Goal: Information Seeking & Learning: Learn about a topic

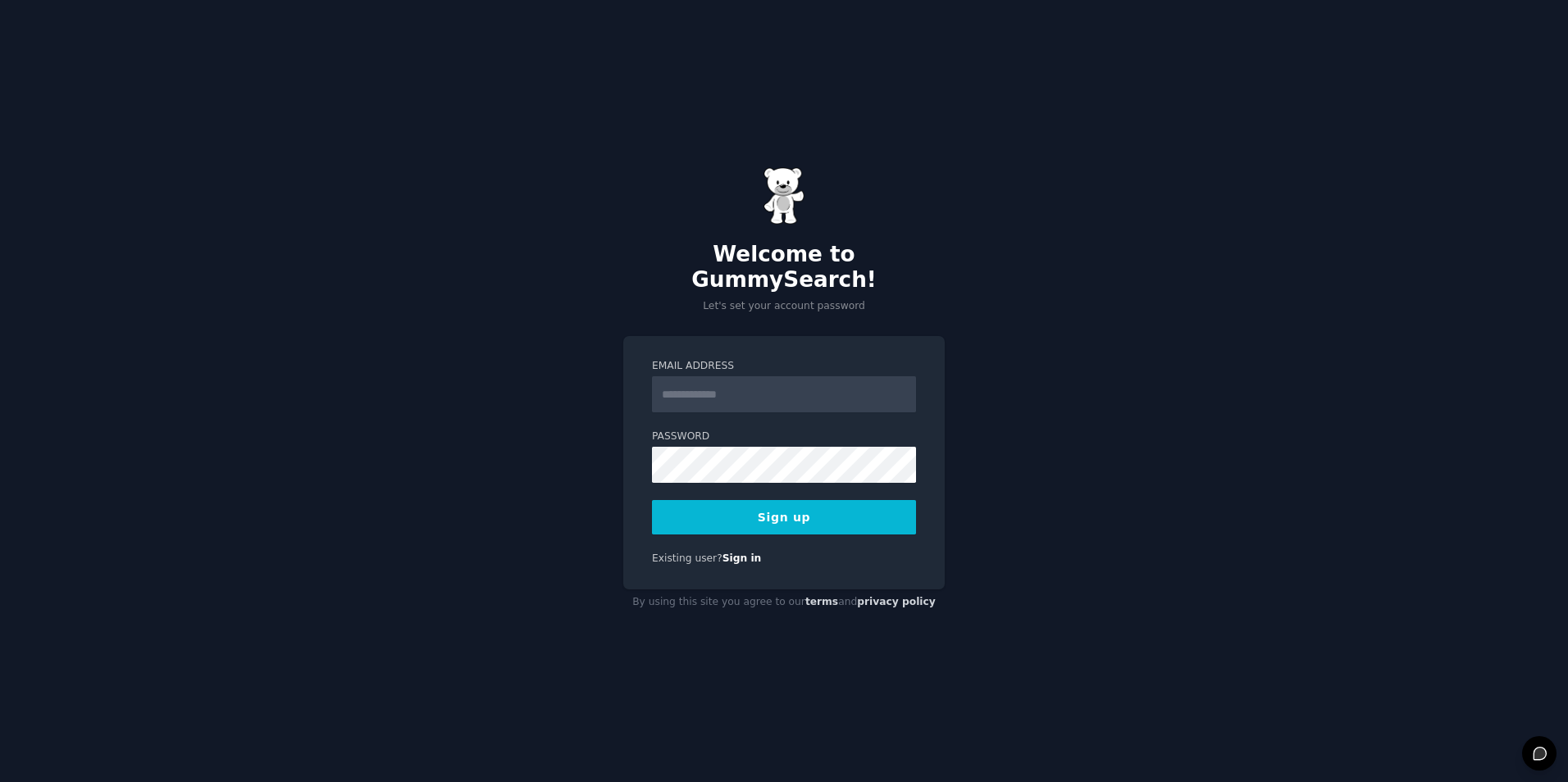
click at [763, 378] on input "Email Address" at bounding box center [784, 393] width 264 height 36
type input "**********"
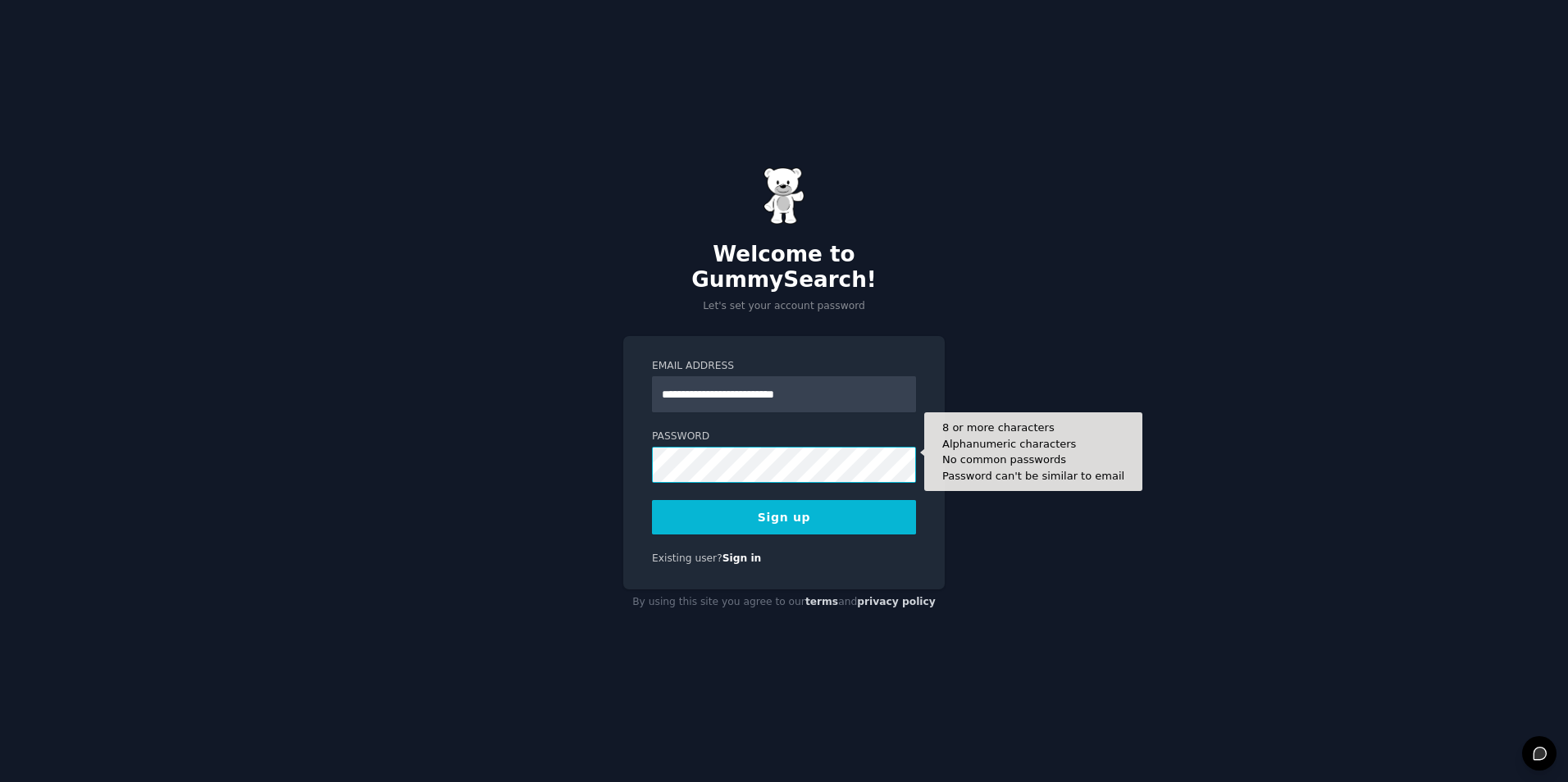
click at [652, 501] on button "Sign up" at bounding box center [784, 517] width 264 height 34
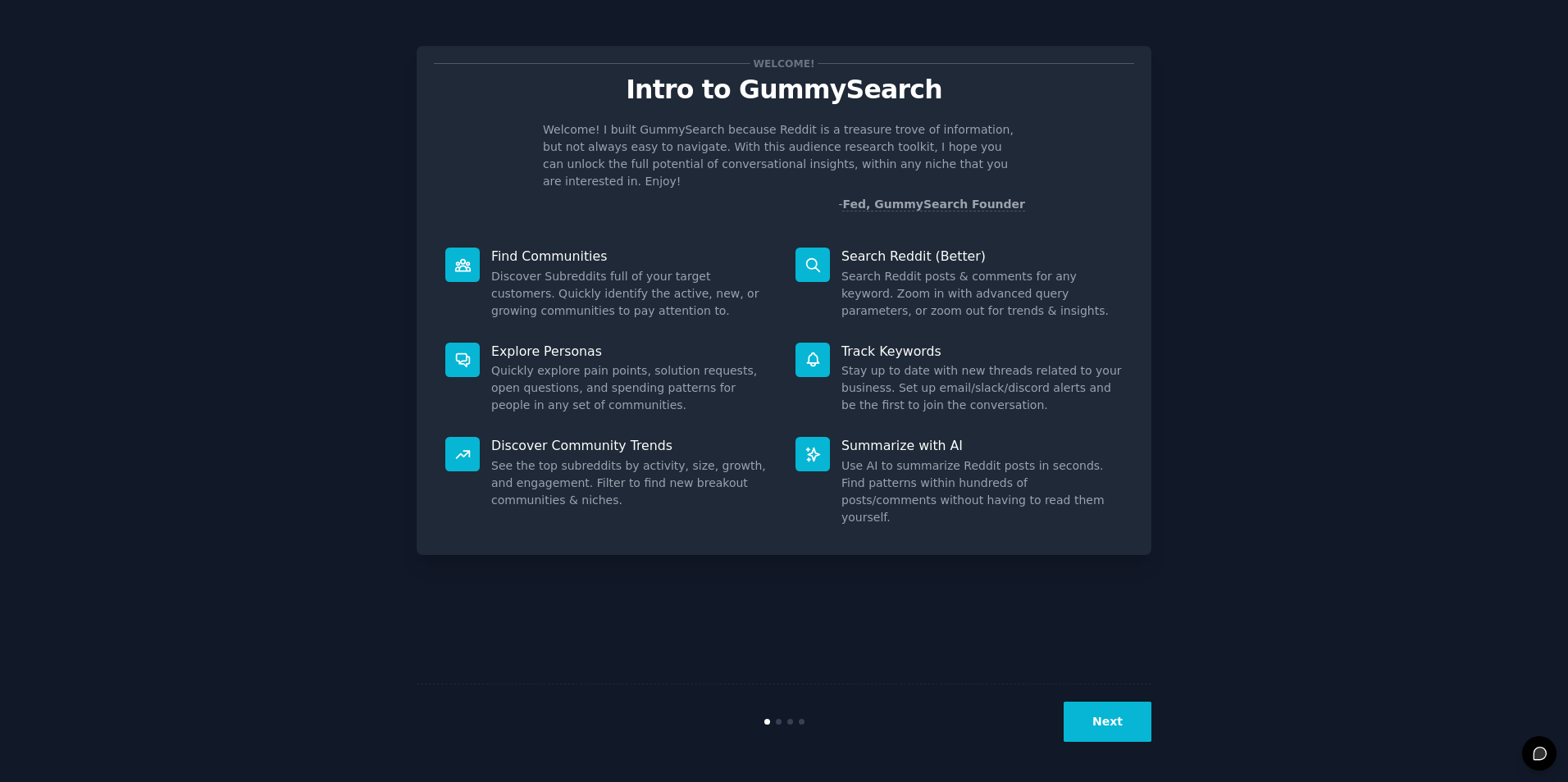
click at [1096, 716] on button "Next" at bounding box center [1107, 722] width 88 height 40
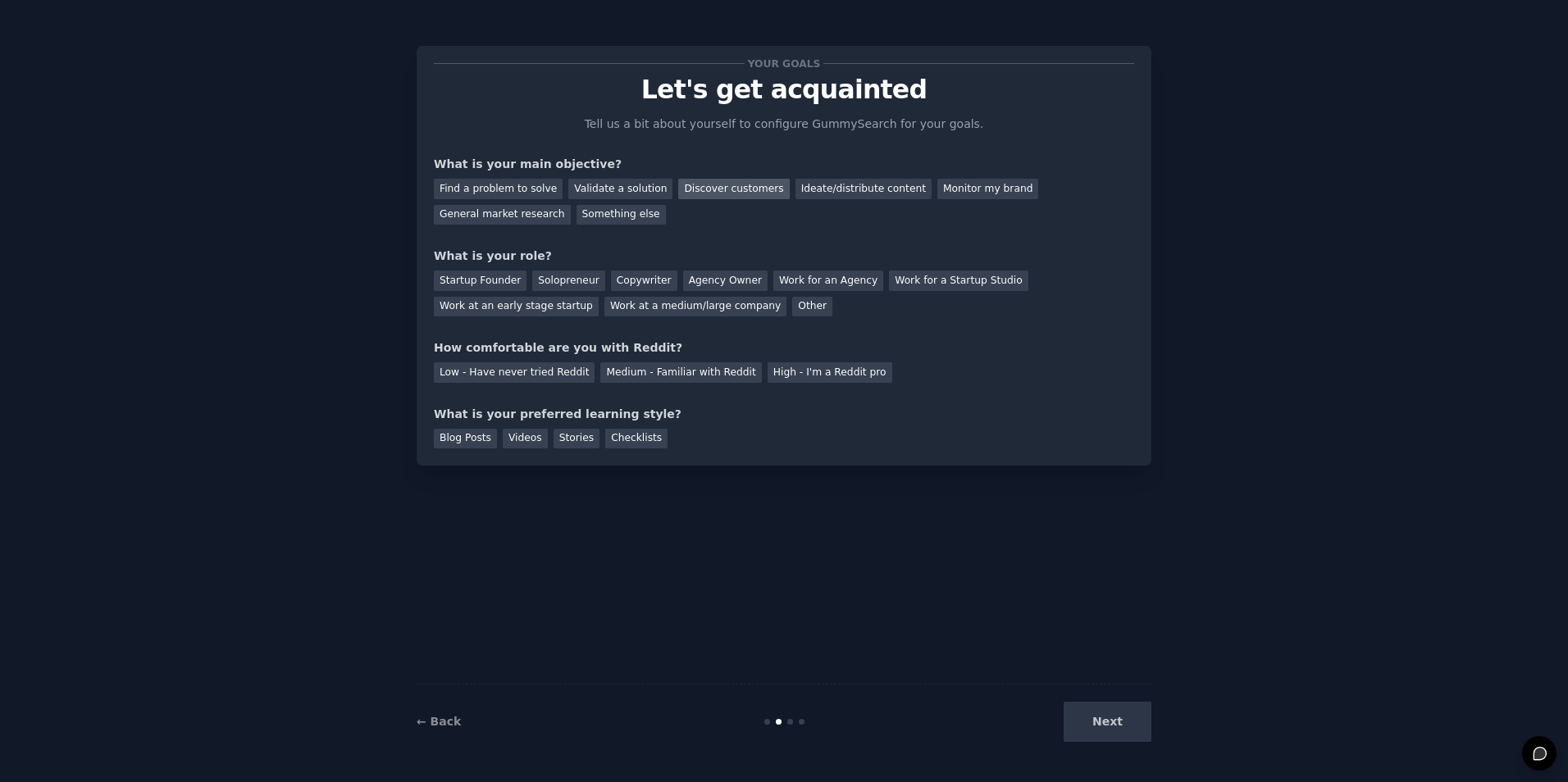
click at [680, 184] on div "Discover customers" at bounding box center [733, 188] width 110 height 21
click at [570, 205] on div "General market research" at bounding box center [502, 215] width 137 height 21
click at [604, 307] on div "Work at a medium/large company" at bounding box center [695, 307] width 182 height 21
click at [534, 374] on div "Low - Have never tried Reddit" at bounding box center [515, 373] width 161 height 21
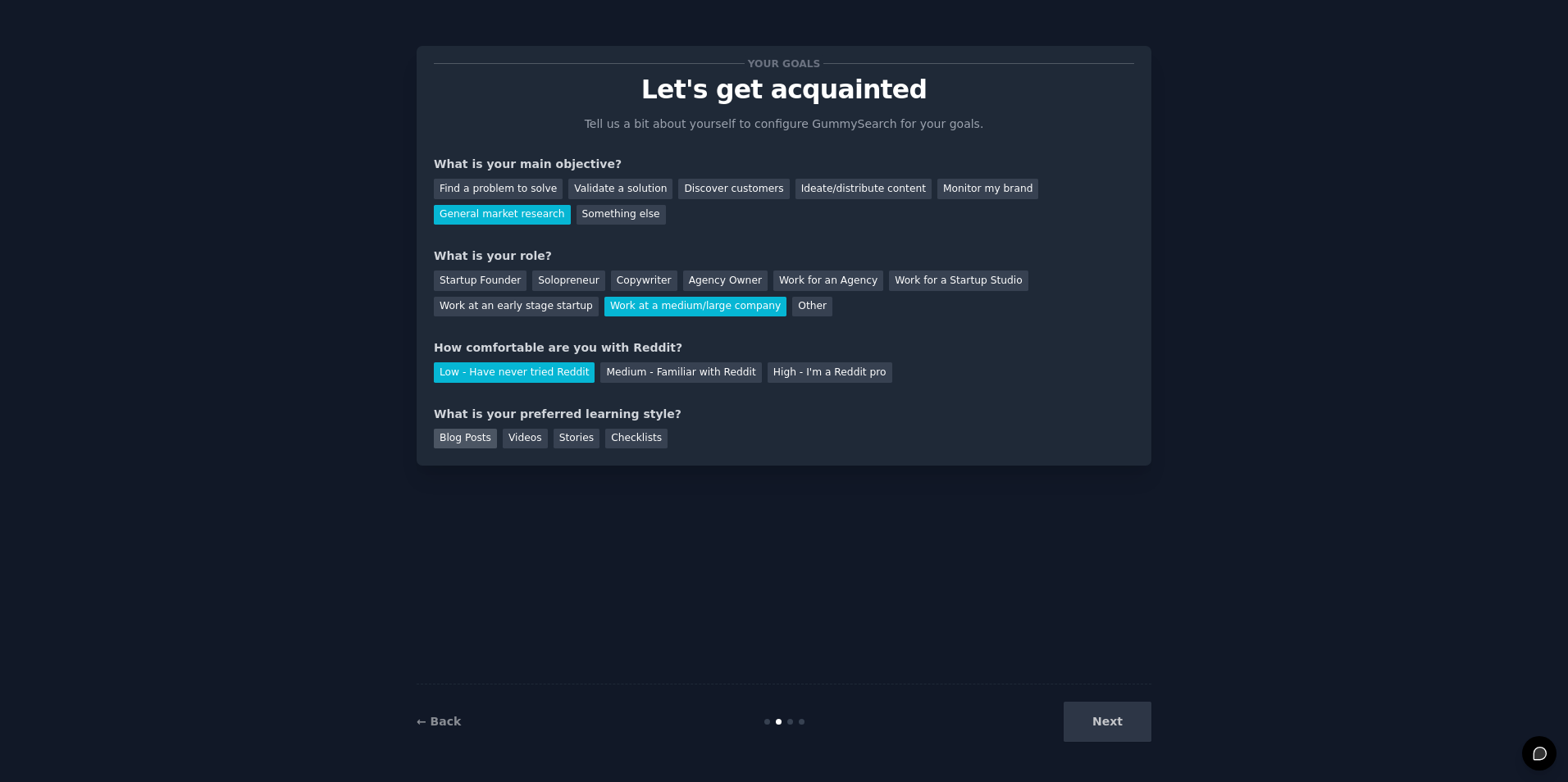
click at [452, 437] on div "Blog Posts" at bounding box center [466, 439] width 63 height 21
click at [491, 436] on div "Blog Posts" at bounding box center [466, 439] width 63 height 21
click at [524, 435] on div "Videos" at bounding box center [525, 439] width 45 height 21
click at [559, 434] on div "Stories" at bounding box center [576, 439] width 46 height 21
click at [587, 436] on div "Blog Posts Videos Stories Checklists" at bounding box center [784, 437] width 701 height 27
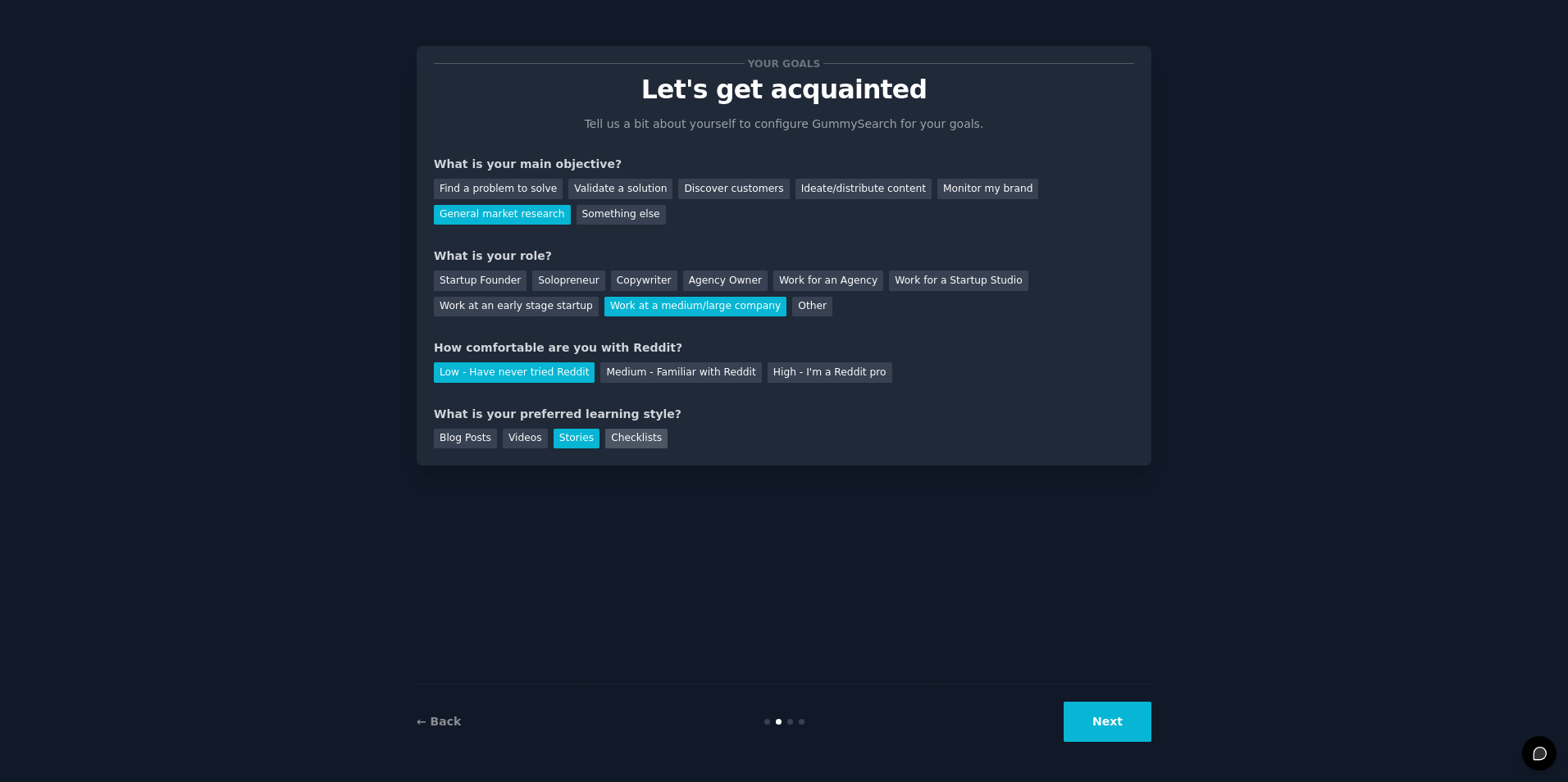
click at [610, 436] on div "Checklists" at bounding box center [636, 439] width 62 height 21
drag, startPoint x: 479, startPoint y: 439, endPoint x: 1299, endPoint y: 769, distance: 883.9
click at [1299, 769] on div "Your goals Let's get acquainted Tell us a bit about yourself to configure Gummy…" at bounding box center [784, 391] width 1568 height 782
drag, startPoint x: 1299, startPoint y: 769, endPoint x: 1136, endPoint y: 726, distance: 168.6
click at [1136, 726] on button "Next" at bounding box center [1107, 722] width 88 height 40
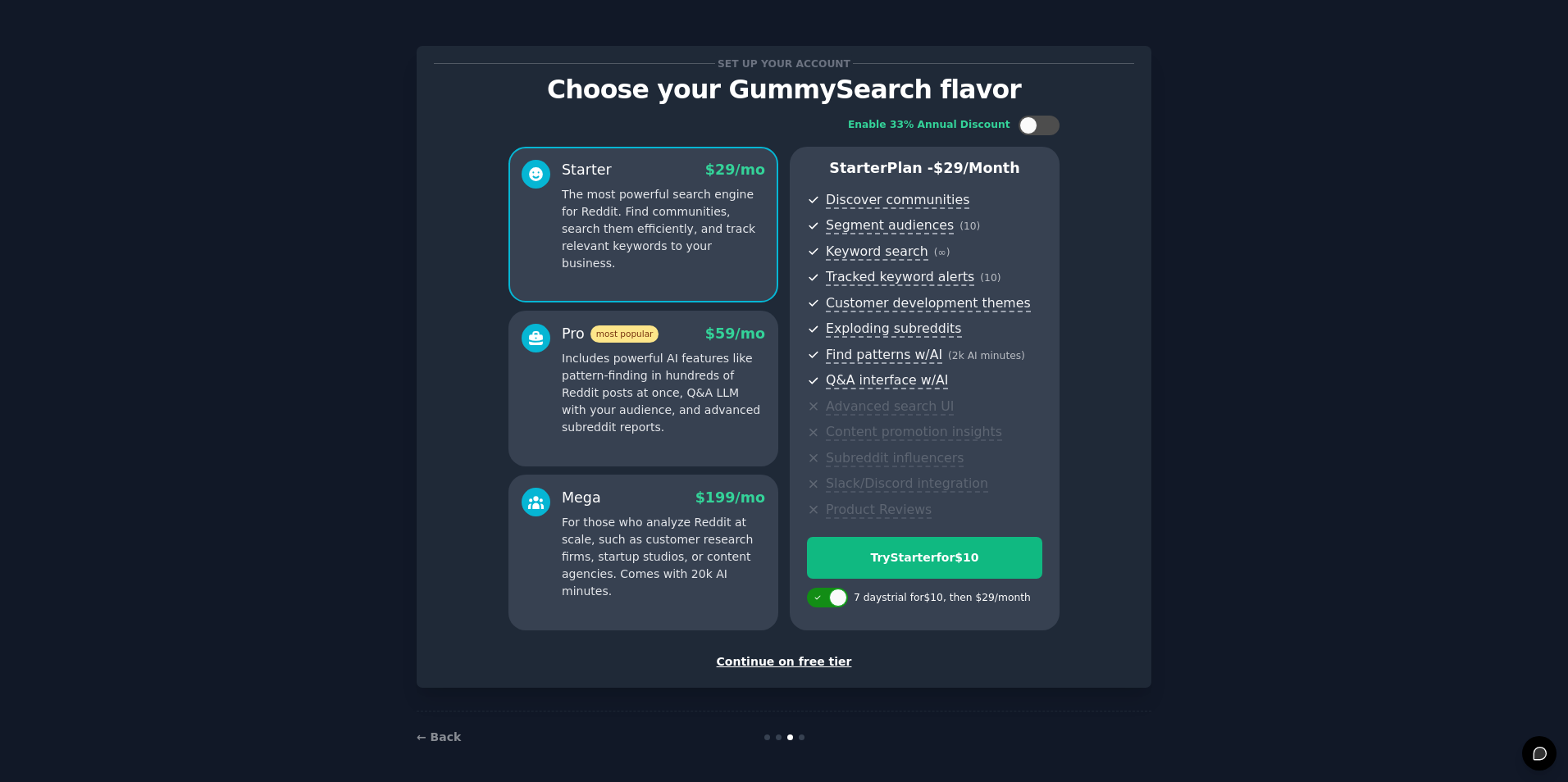
click at [840, 596] on div at bounding box center [838, 598] width 18 height 18
click at [816, 602] on div at bounding box center [817, 598] width 18 height 18
checkbox input "true"
click at [784, 661] on div "Continue on free tier" at bounding box center [784, 662] width 701 height 17
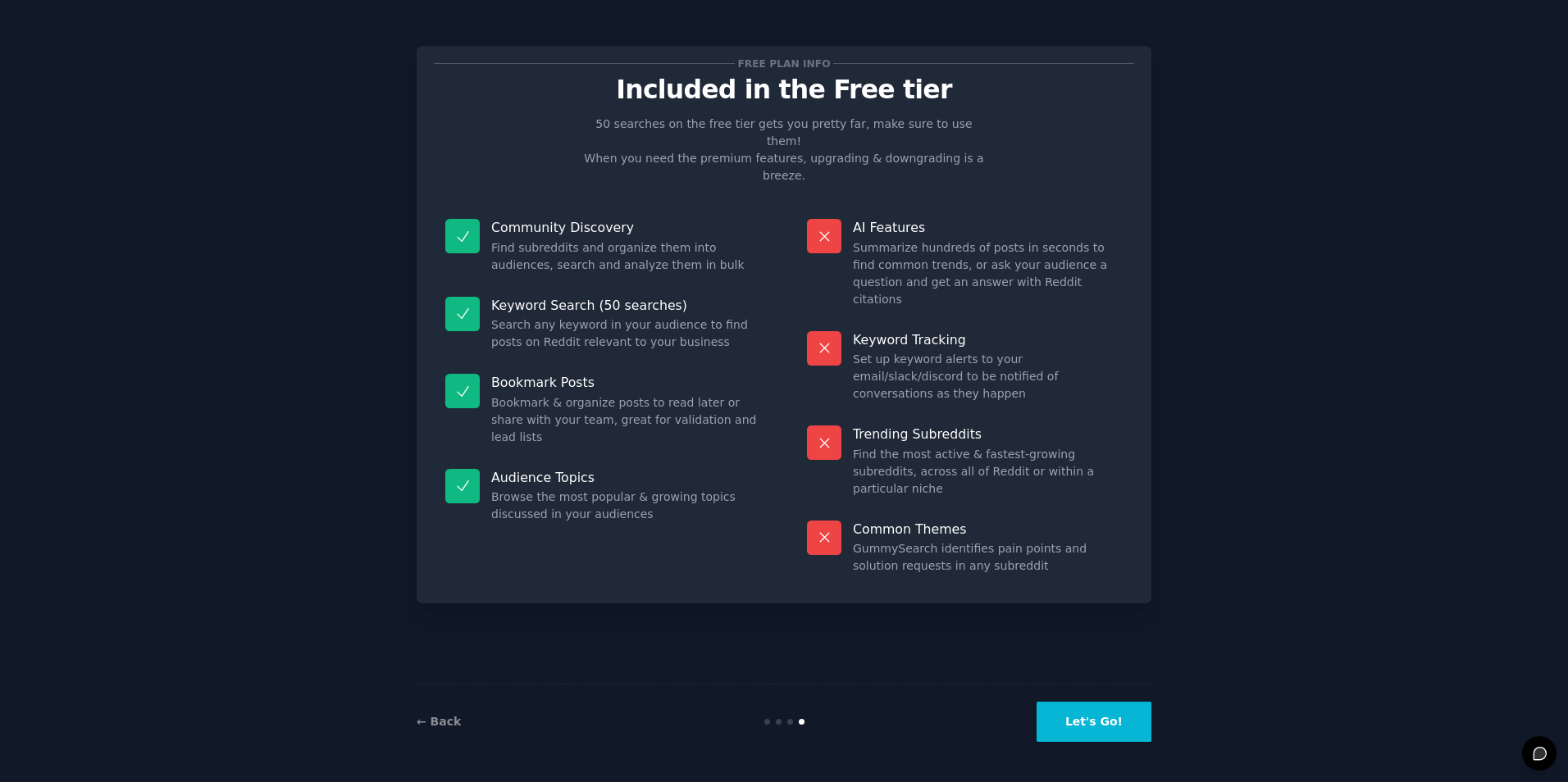
click at [1090, 710] on button "Let's Go!" at bounding box center [1094, 722] width 115 height 40
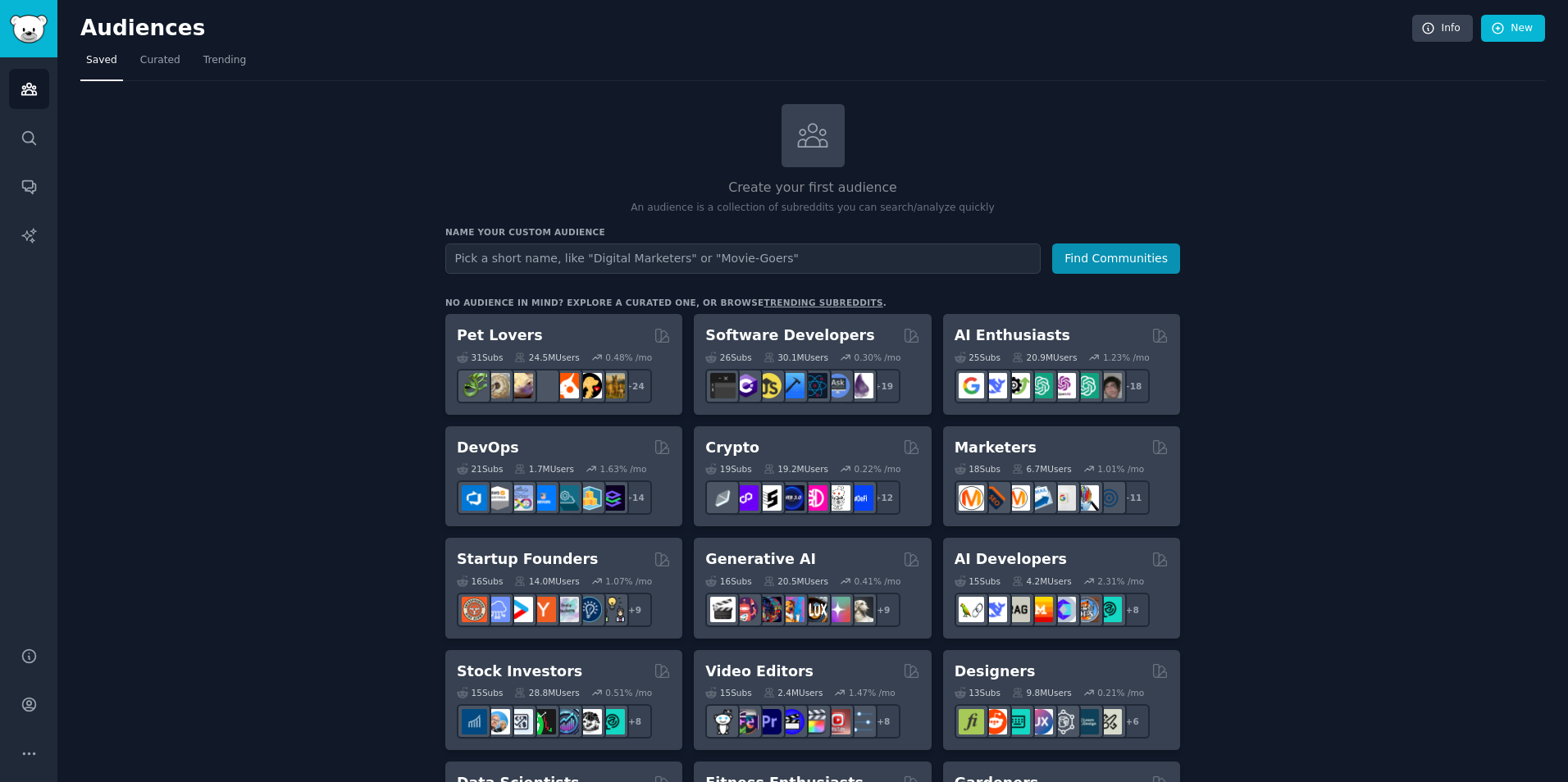
click at [710, 261] on input "text" at bounding box center [742, 258] width 595 height 31
type input "classic car"
click at [1052, 243] on button "Find Communities" at bounding box center [1116, 258] width 128 height 31
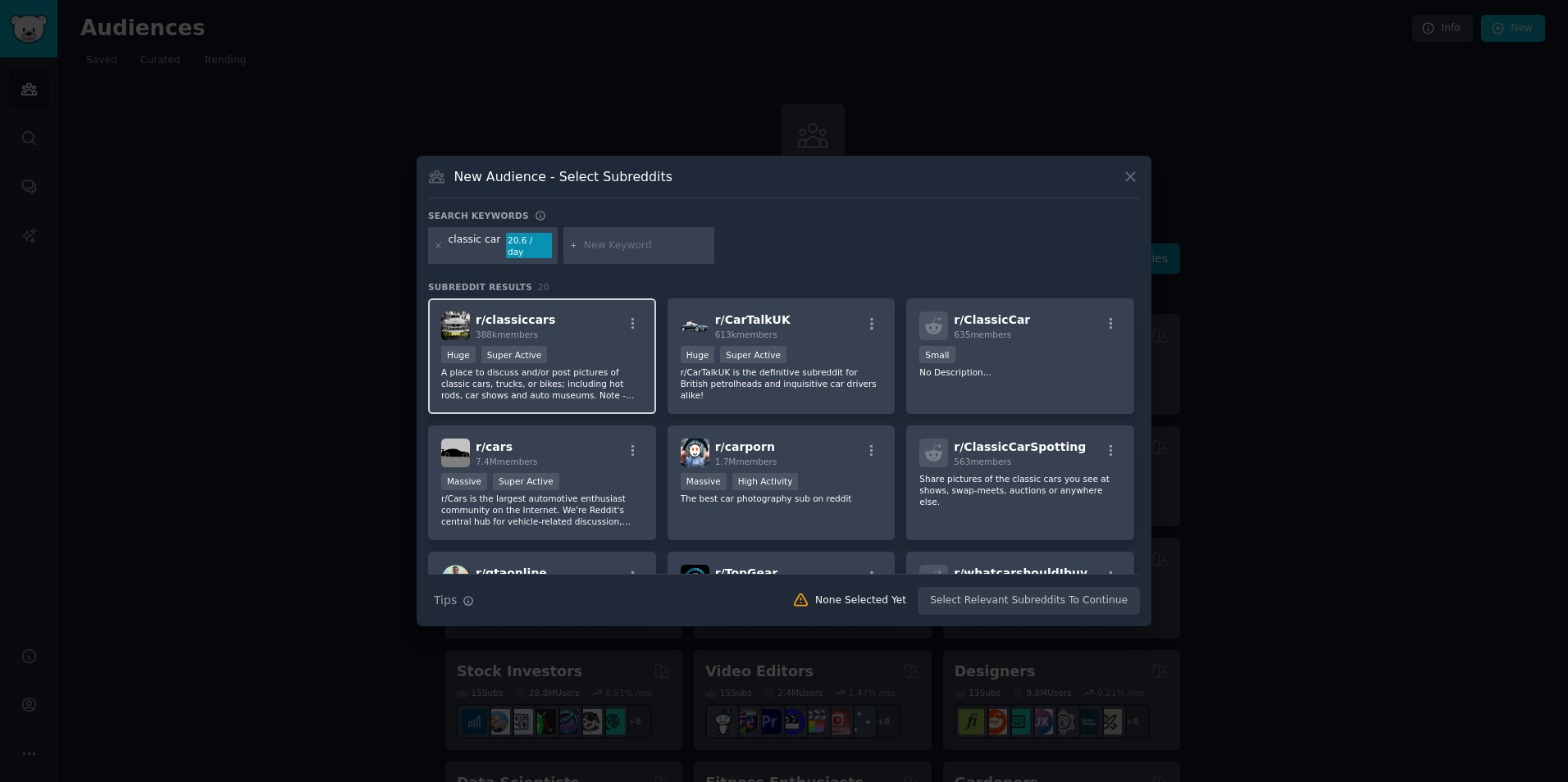
click at [597, 323] on div "r/ classiccars 388k members" at bounding box center [541, 325] width 202 height 29
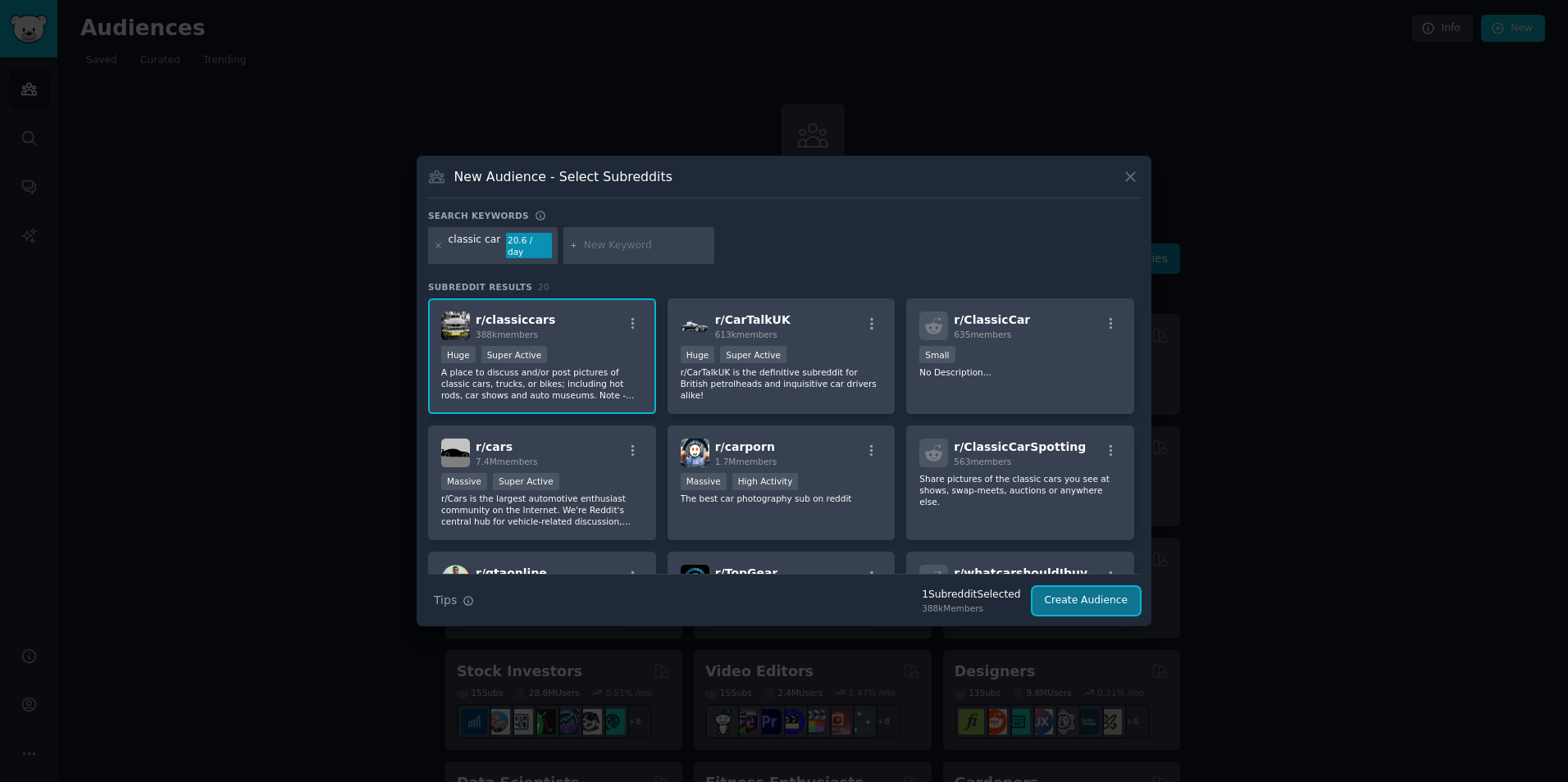
click at [1069, 587] on button "Create Audience" at bounding box center [1087, 601] width 108 height 28
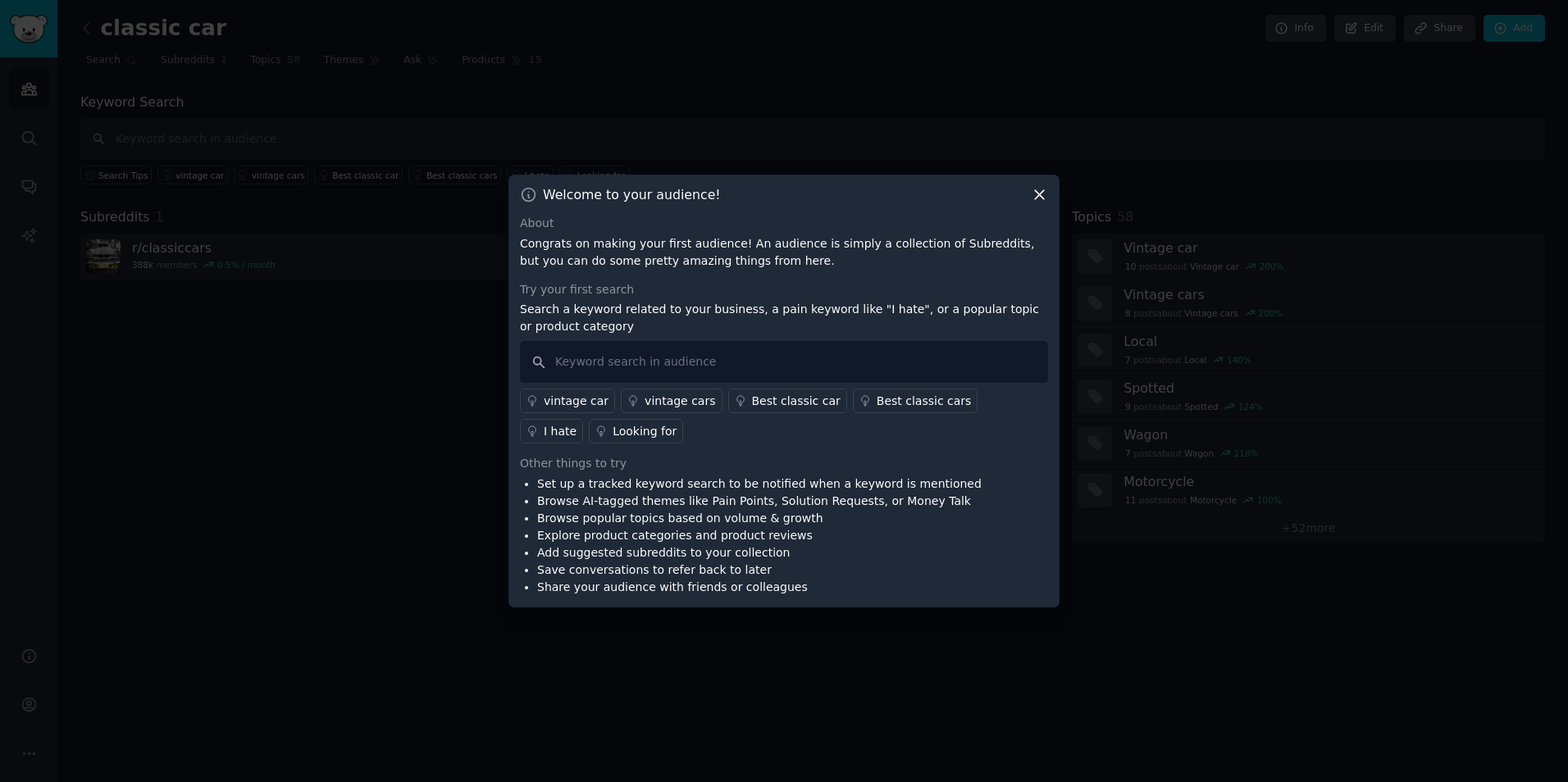
click at [1034, 199] on icon at bounding box center [1039, 194] width 17 height 17
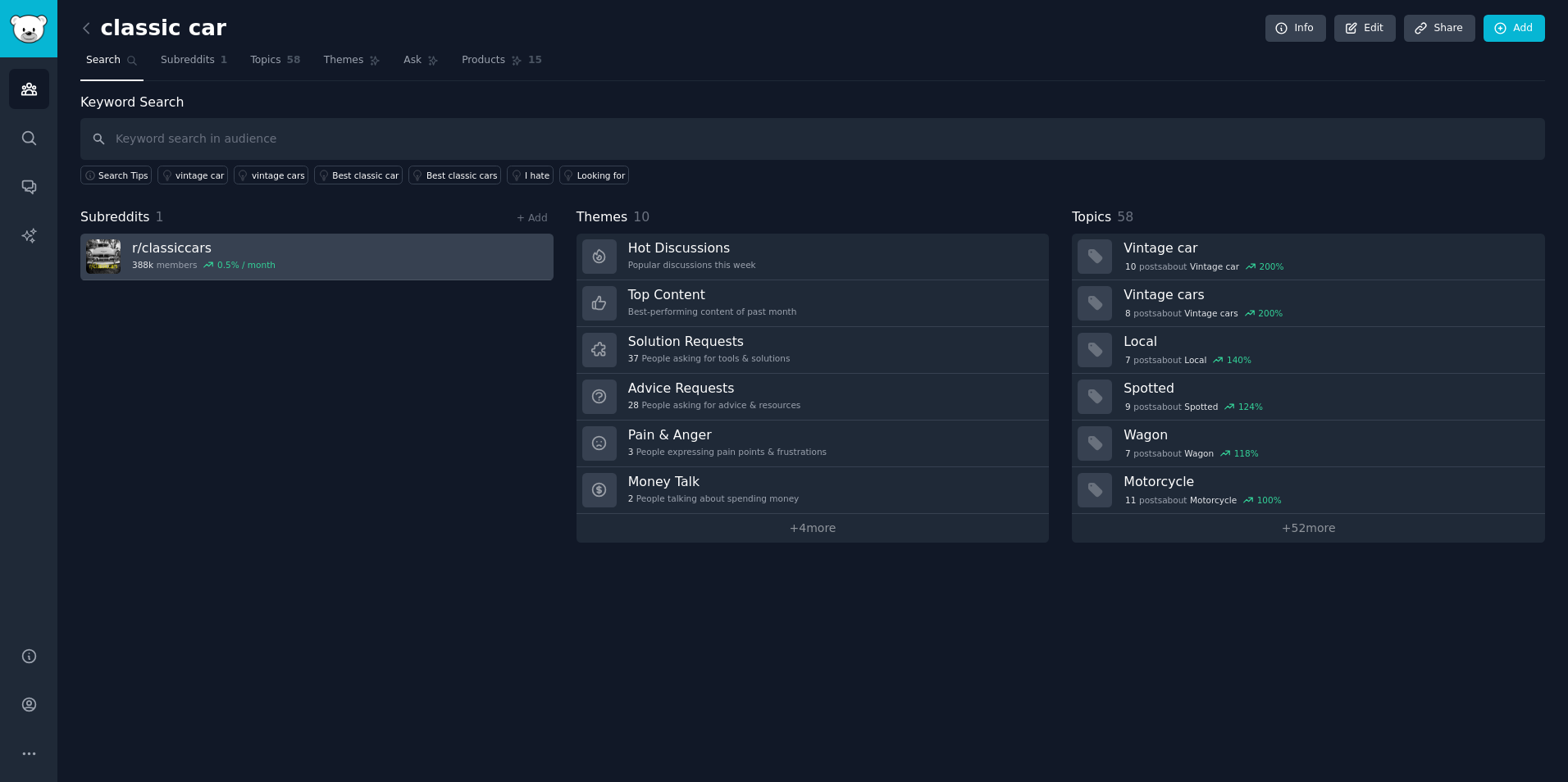
click at [271, 253] on link "r/ classiccars 388k members 0.5 % / month" at bounding box center [317, 257] width 473 height 46
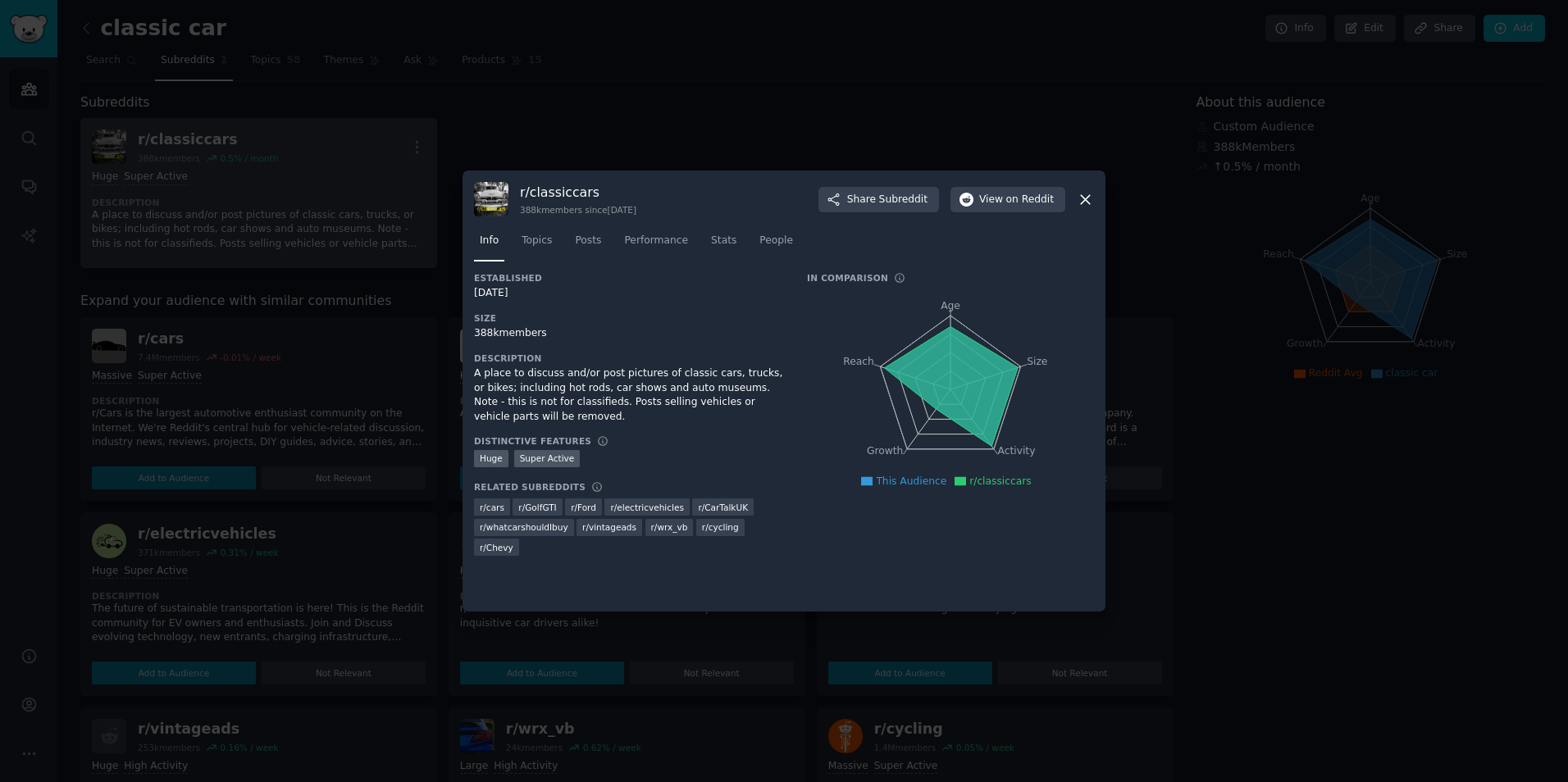
click at [382, 172] on div at bounding box center [784, 391] width 1568 height 782
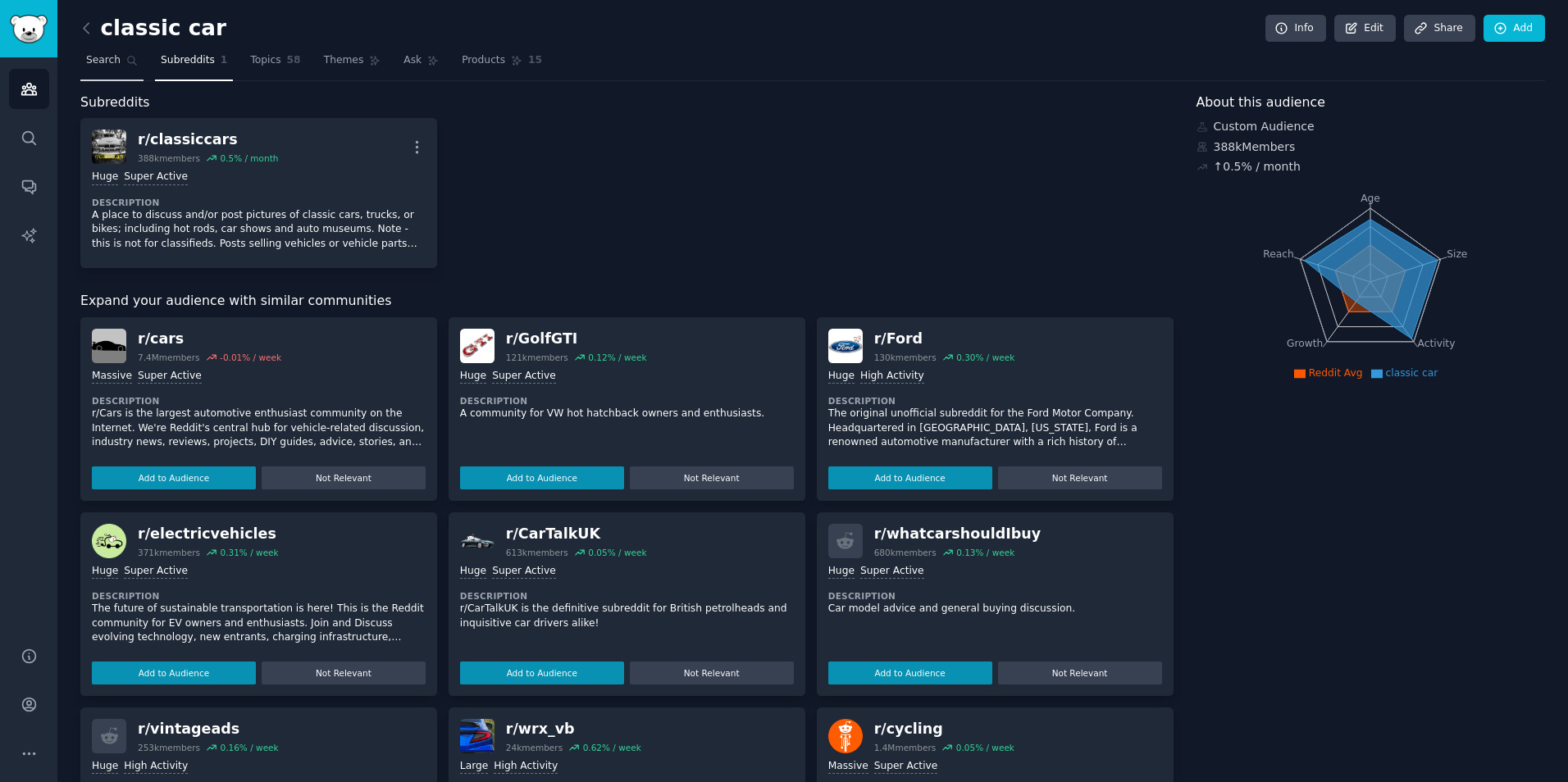
click at [115, 51] on link "Search" at bounding box center [112, 64] width 63 height 33
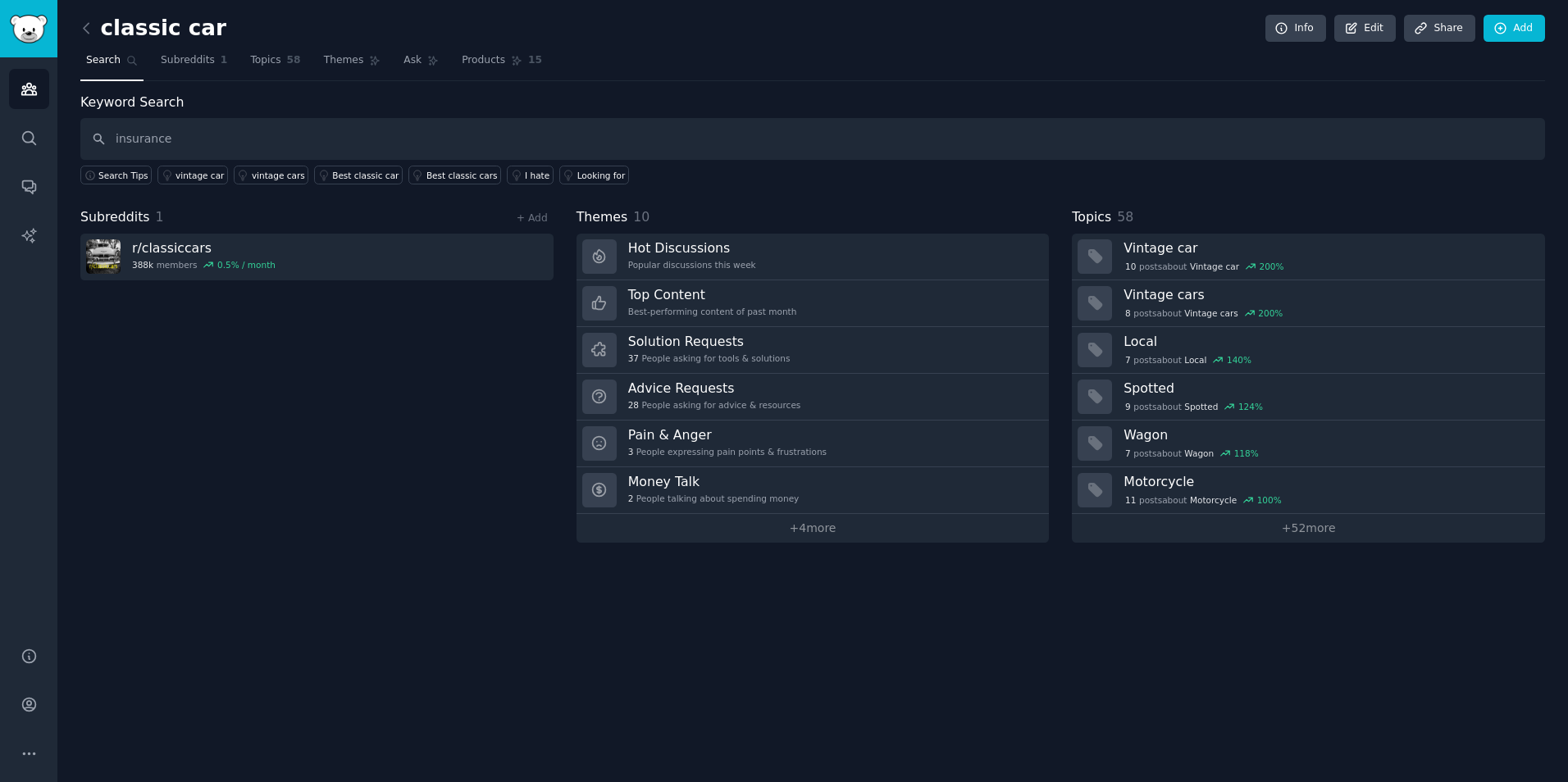
type input "insurance"
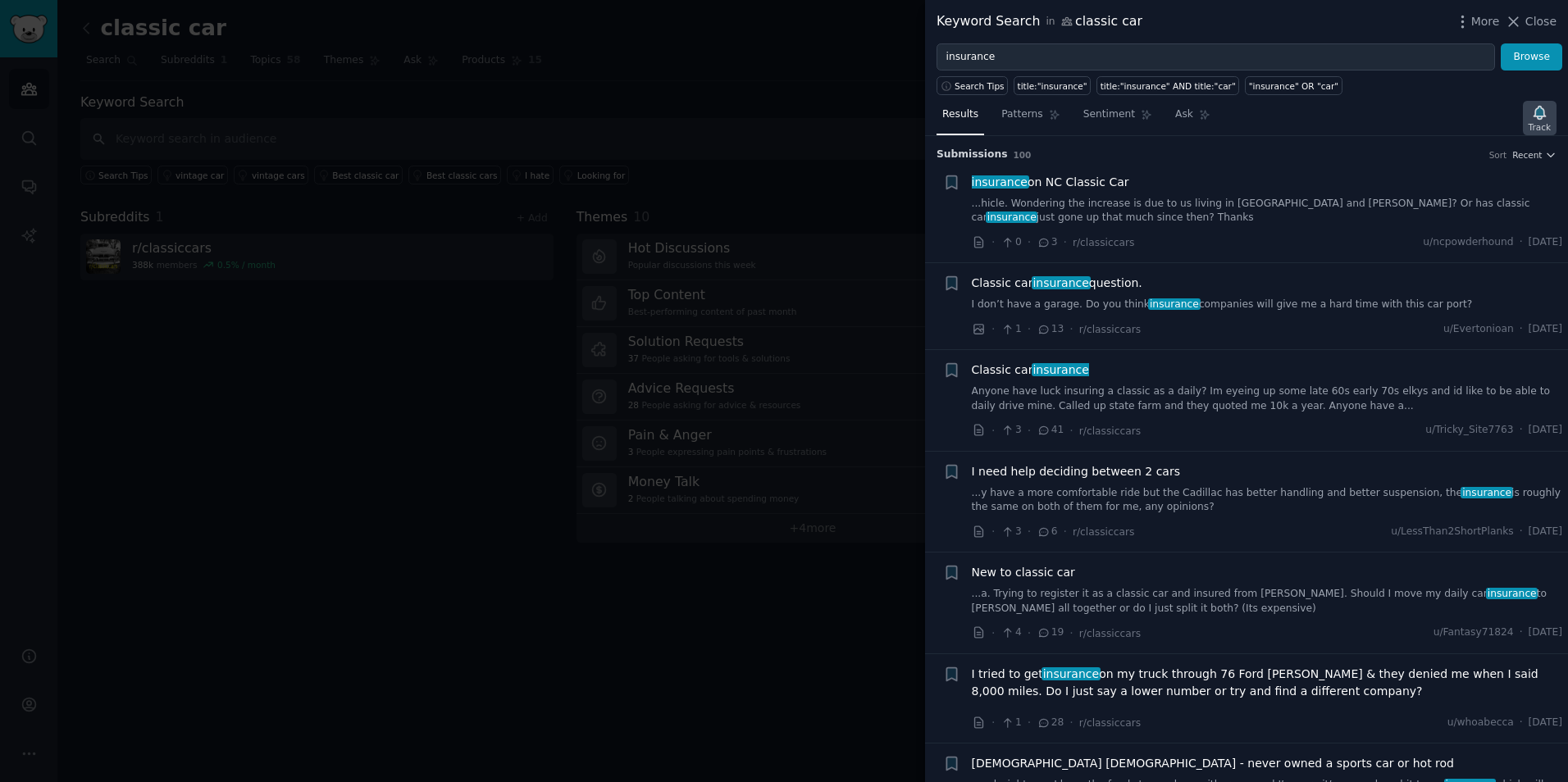
click at [1541, 117] on icon "button" at bounding box center [1539, 112] width 12 height 13
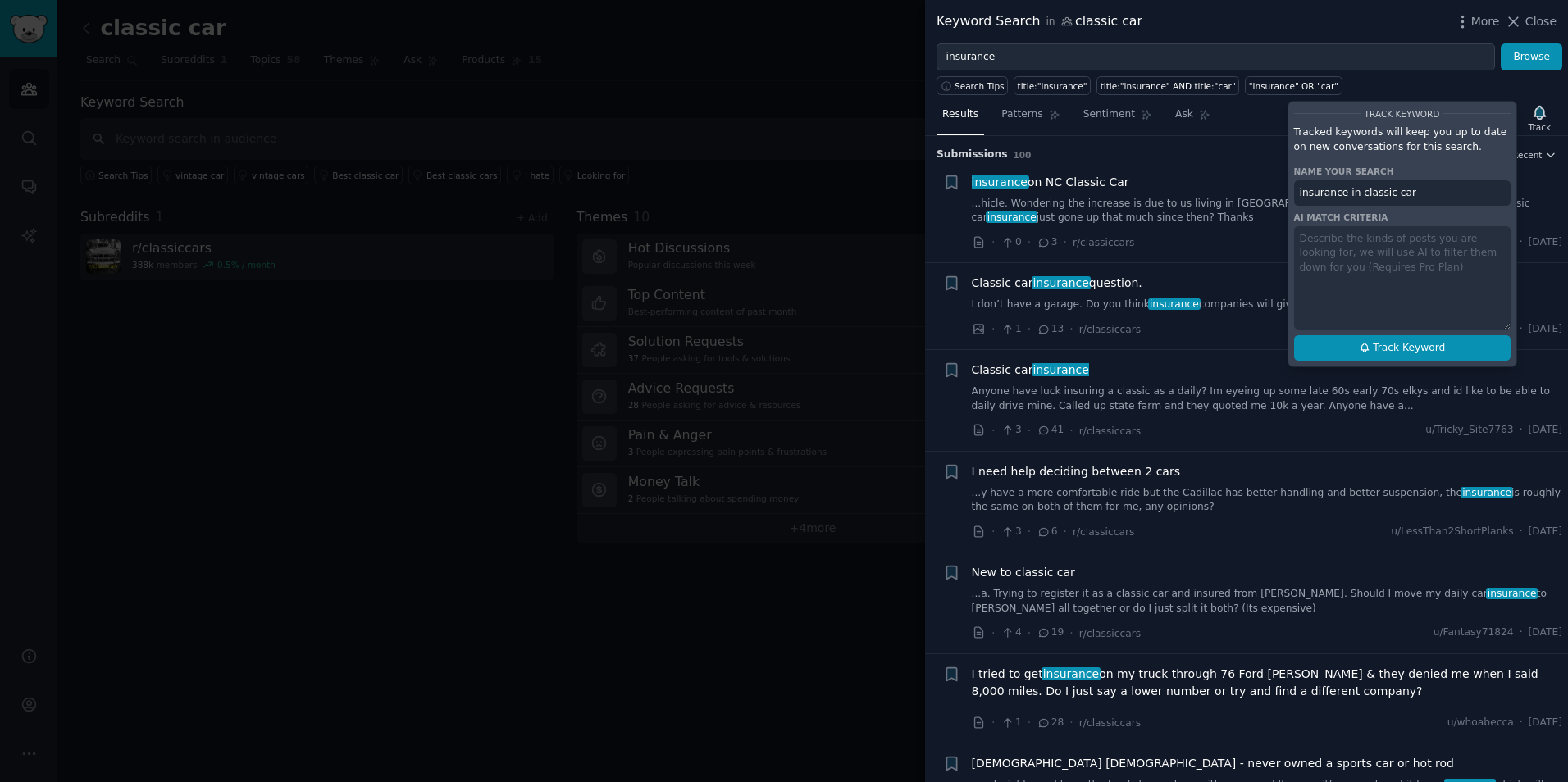
click at [1403, 352] on span "Track Keyword" at bounding box center [1409, 349] width 72 height 15
type input "insurance in classic car"
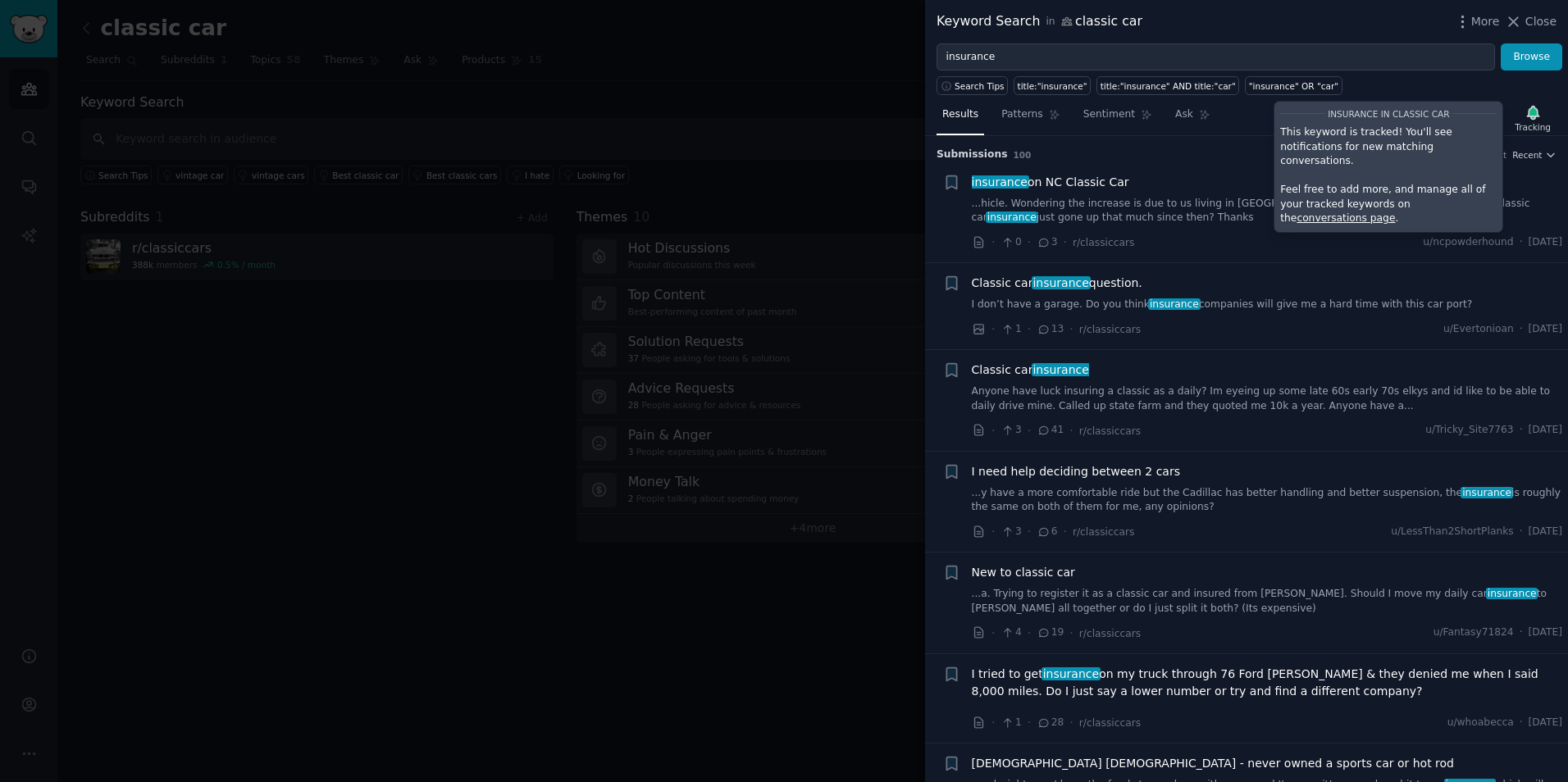
click at [844, 163] on div at bounding box center [784, 391] width 1568 height 782
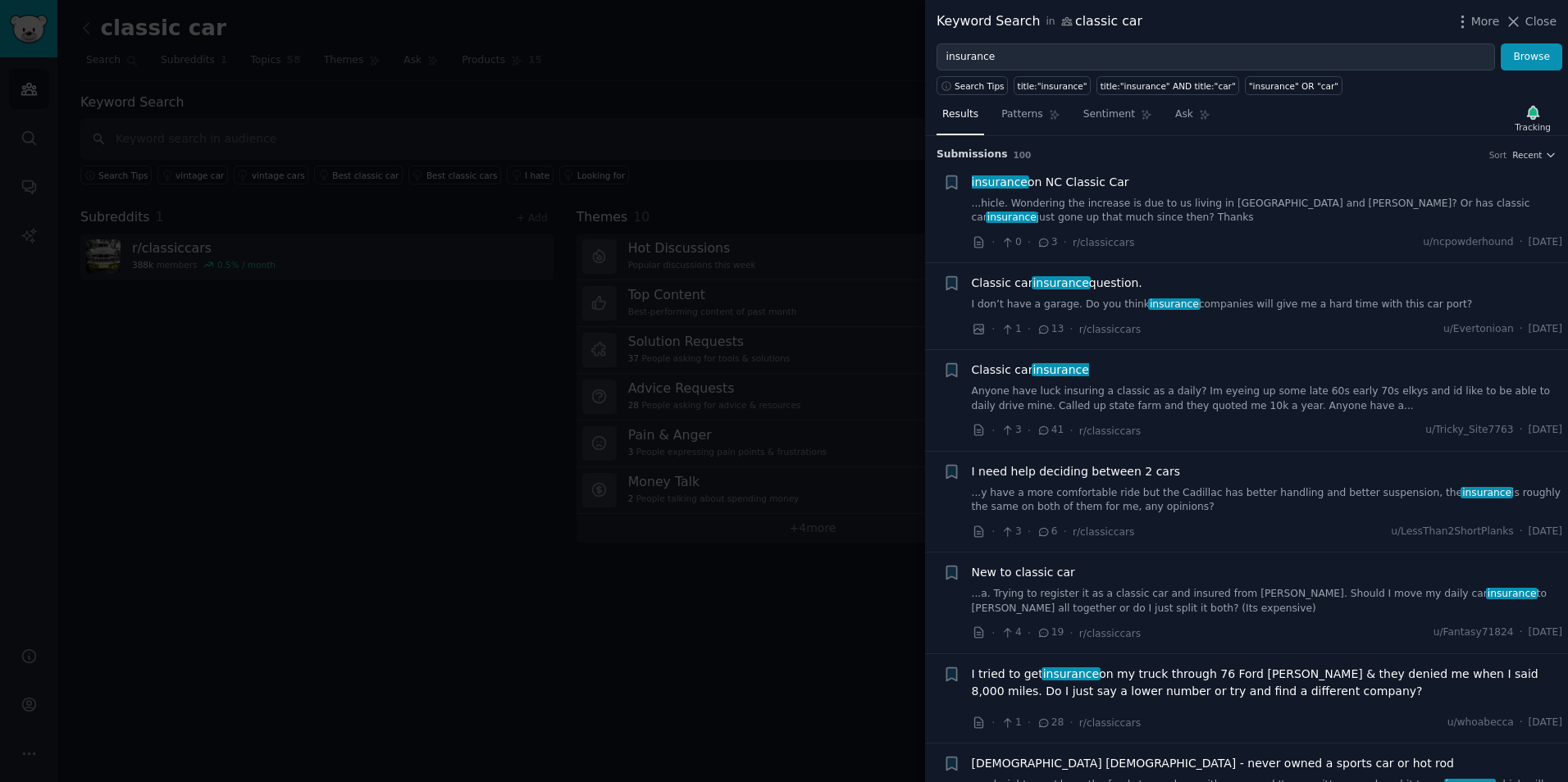
click at [838, 116] on div at bounding box center [784, 391] width 1568 height 782
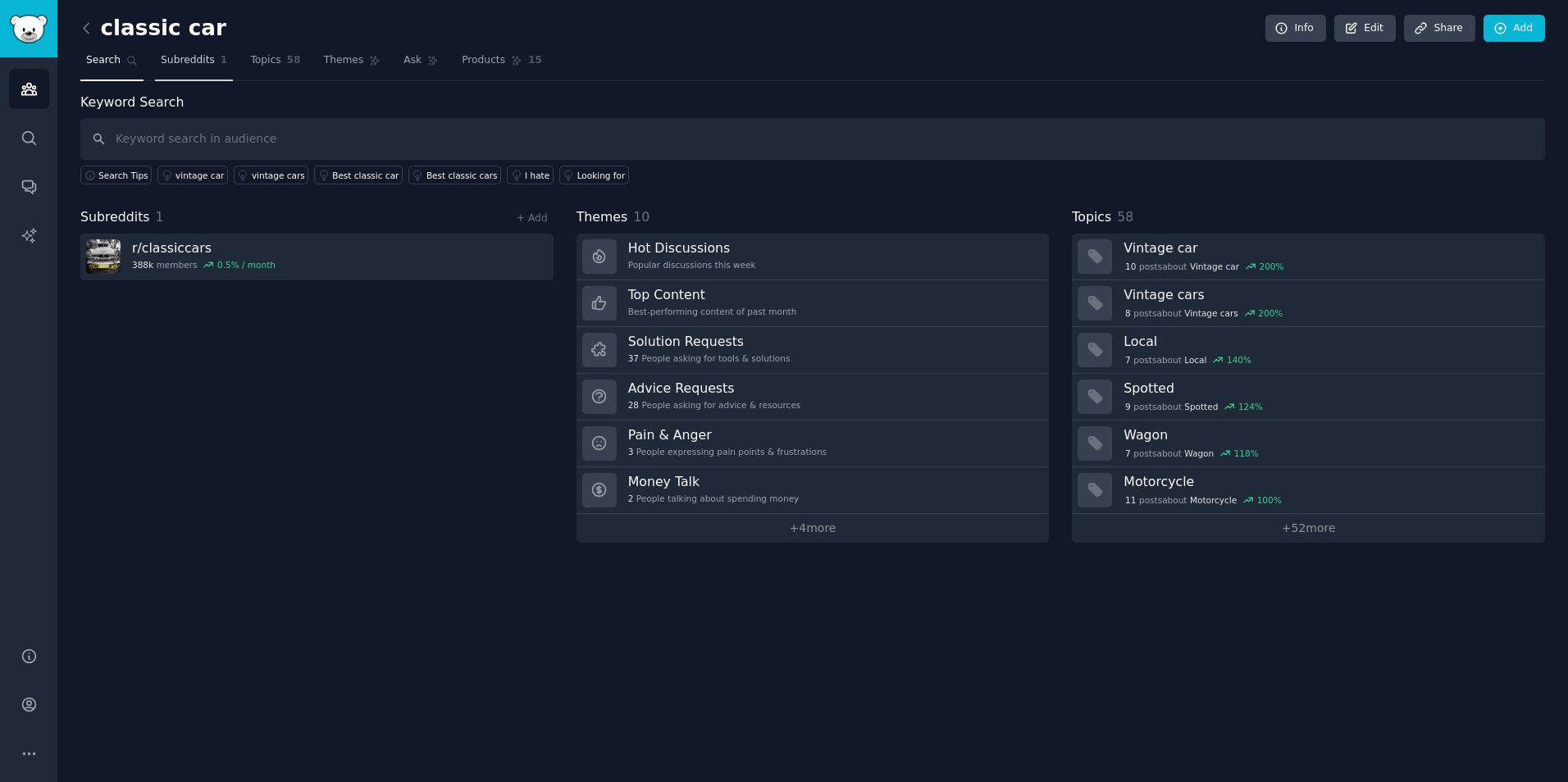
click at [203, 51] on link "Subreddits 1" at bounding box center [194, 64] width 78 height 33
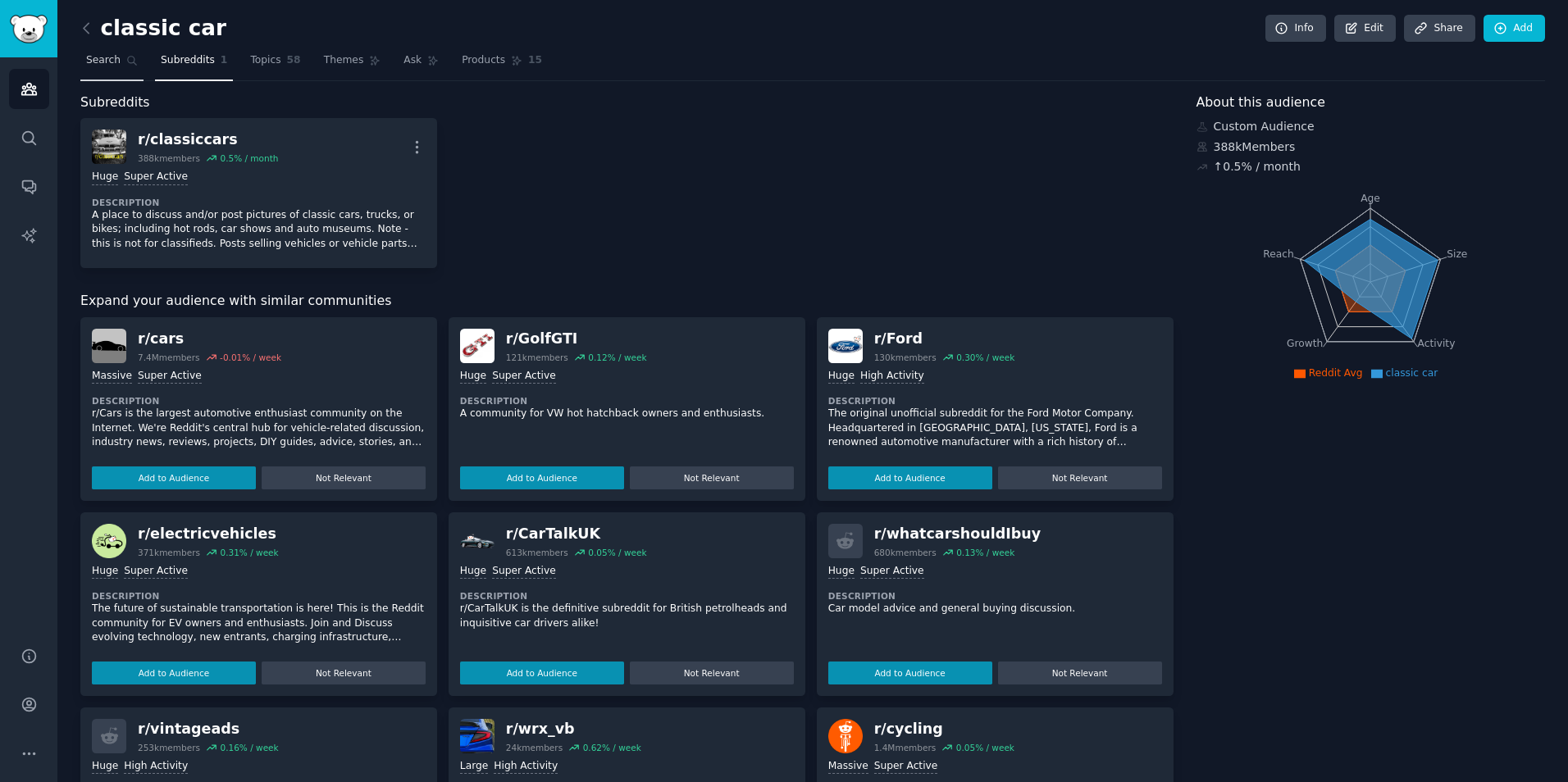
click at [98, 73] on link "Search" at bounding box center [112, 64] width 63 height 33
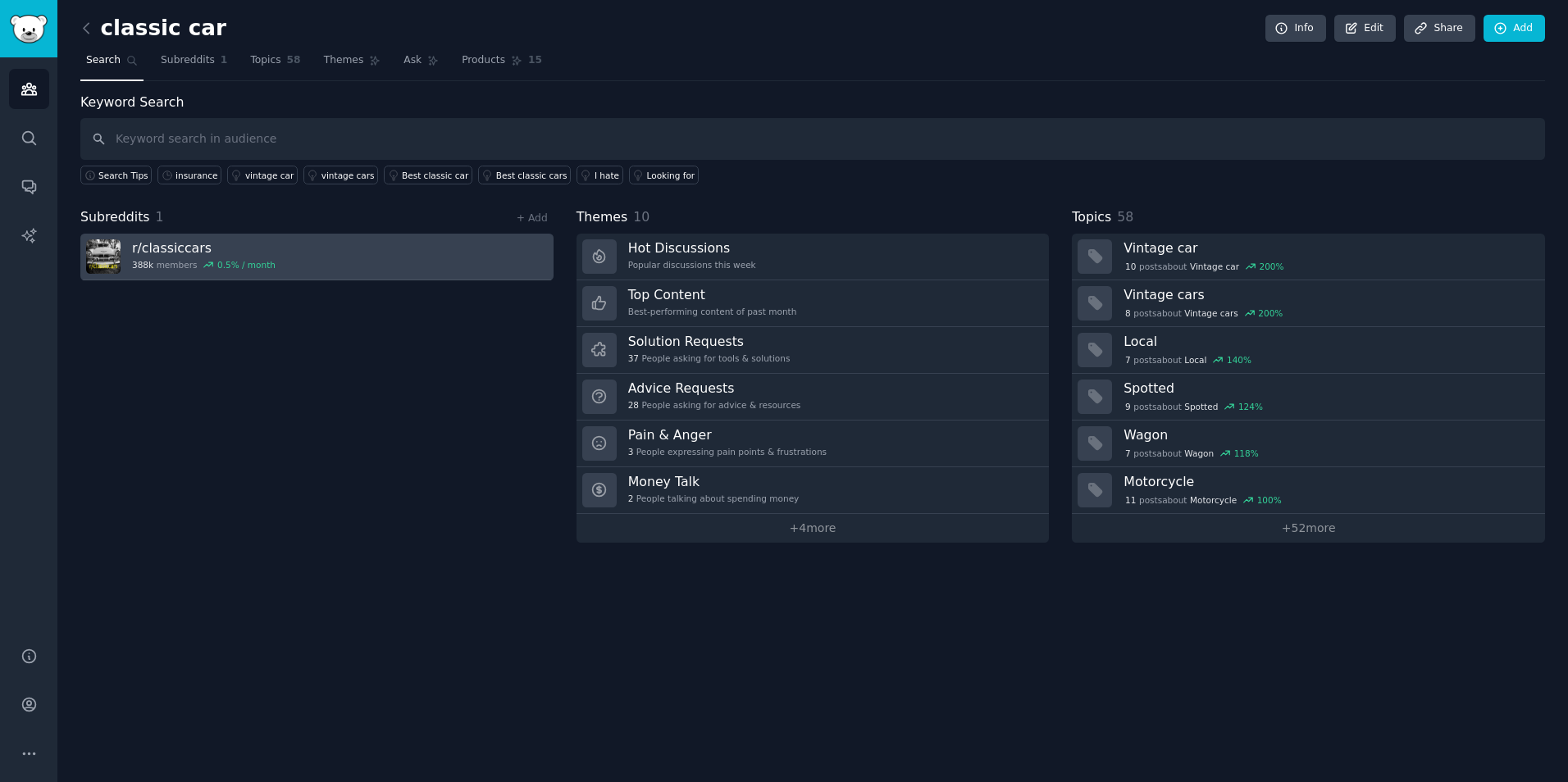
click at [288, 259] on link "r/ classiccars 388k members 0.5 % / month" at bounding box center [317, 257] width 473 height 46
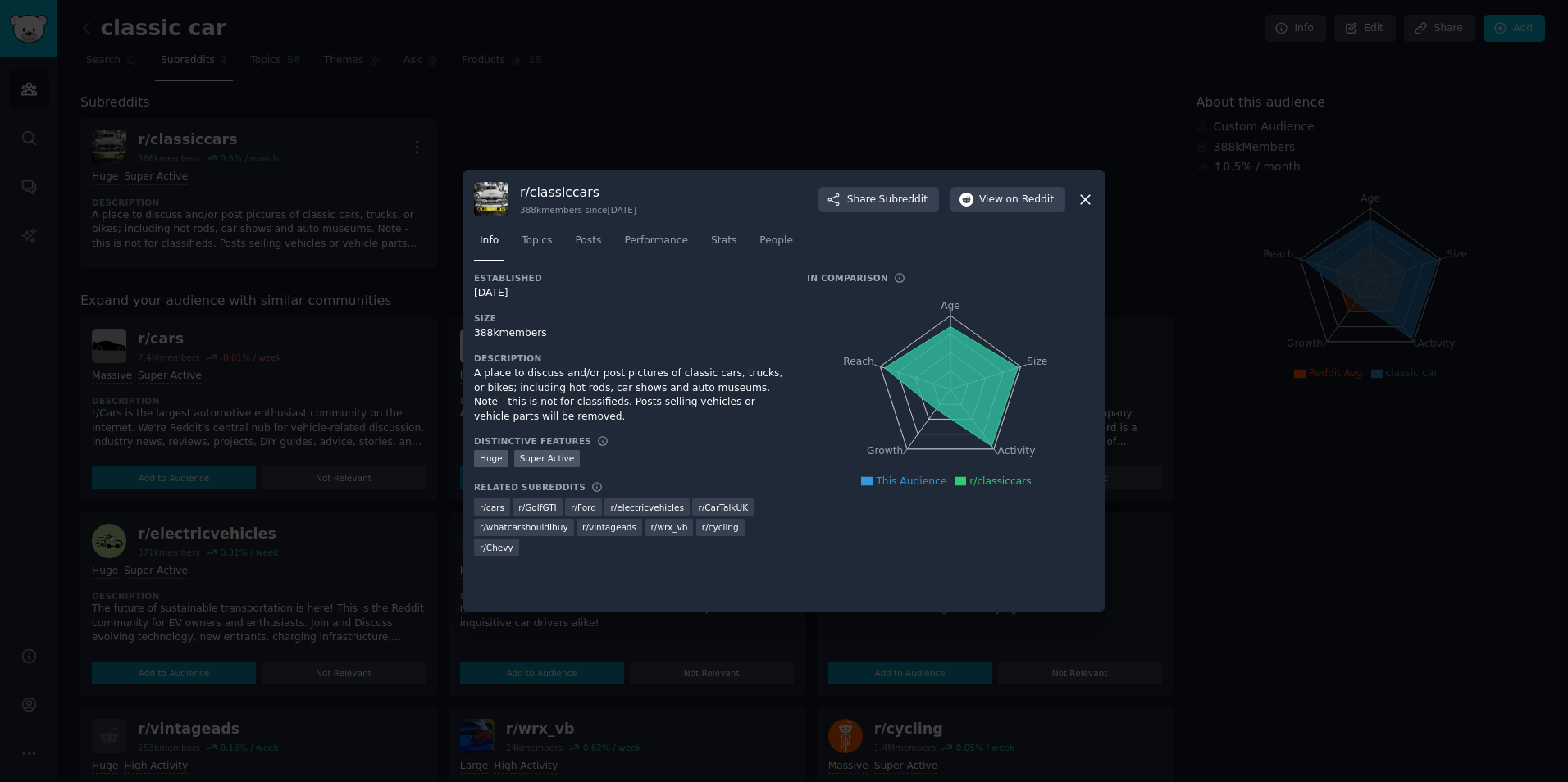
click at [1334, 244] on div at bounding box center [784, 391] width 1568 height 782
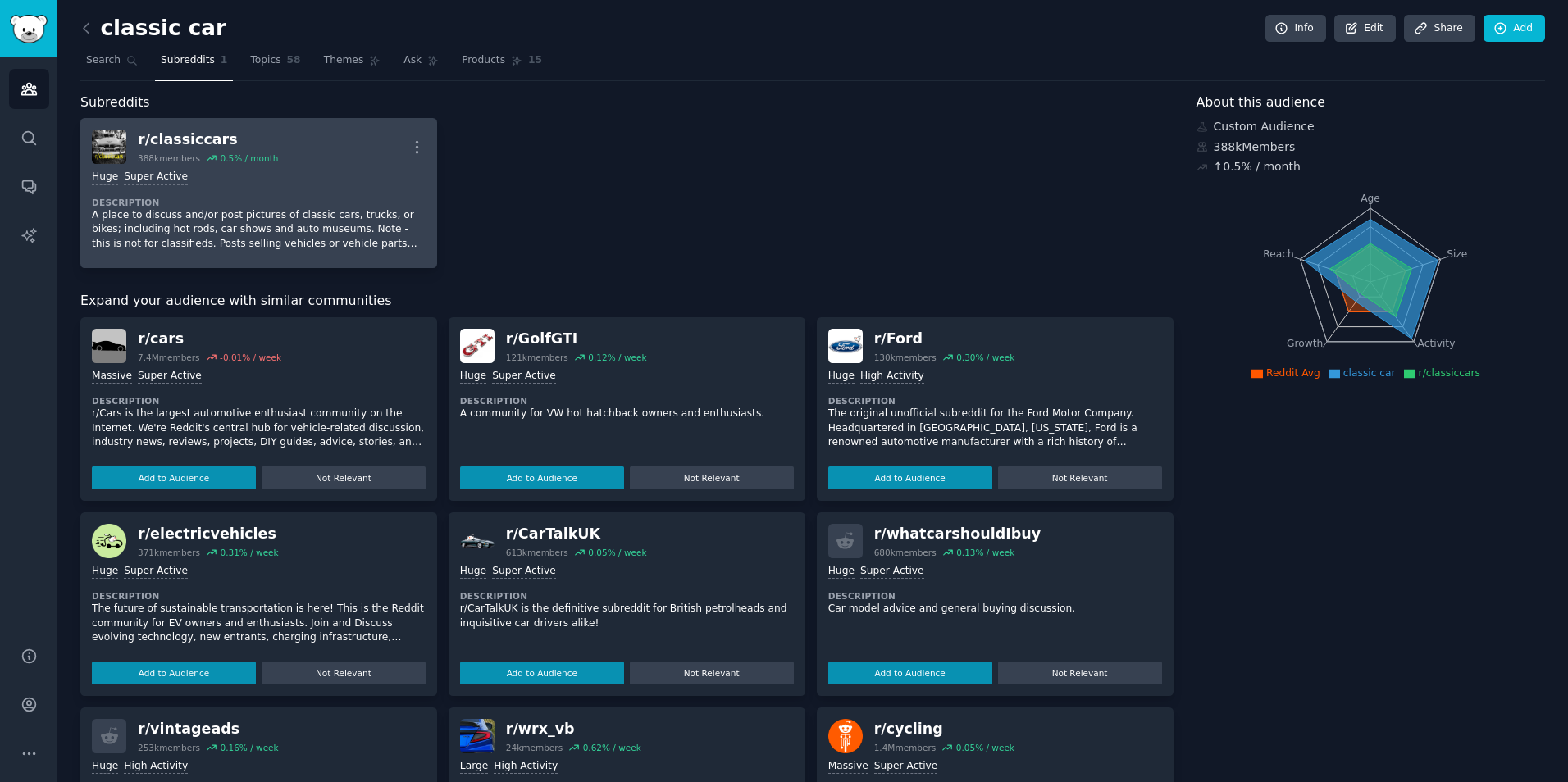
click at [194, 194] on div "Huge Super Active Description A place to discuss and/or post pictures of classi…" at bounding box center [259, 211] width 334 height 93
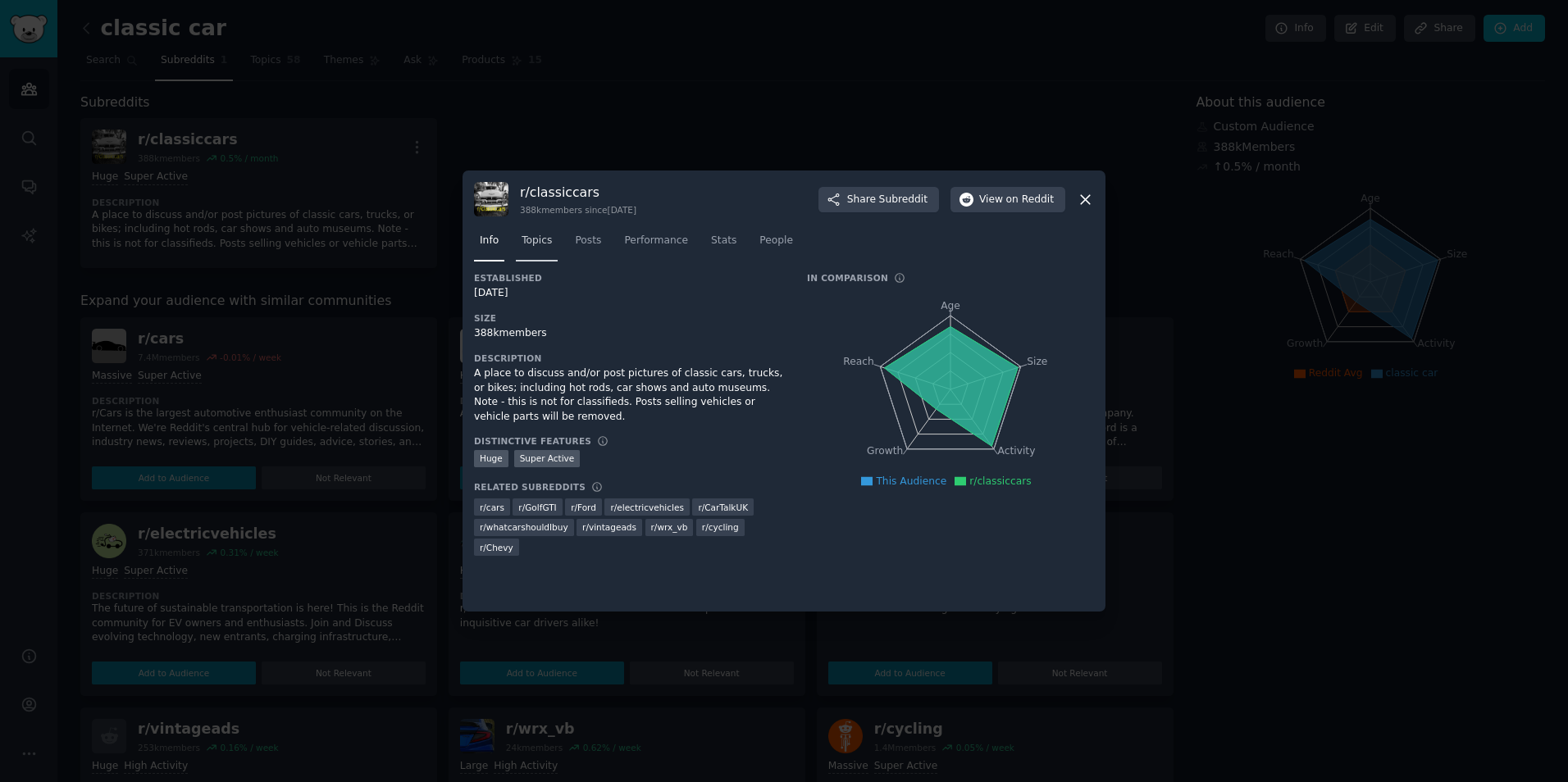
click at [535, 238] on span "Topics" at bounding box center [536, 242] width 31 height 15
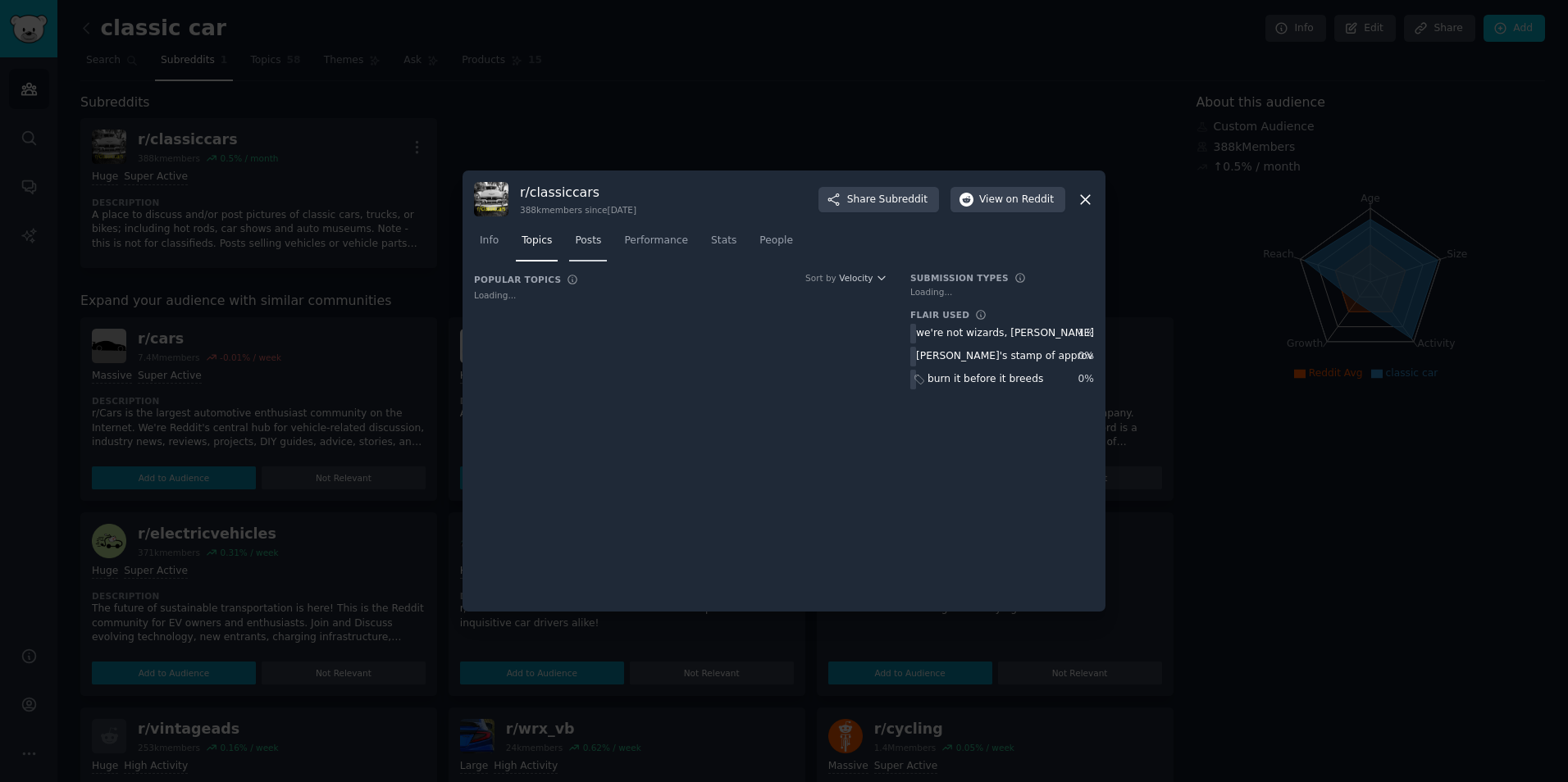
click at [582, 241] on span "Posts" at bounding box center [588, 242] width 27 height 15
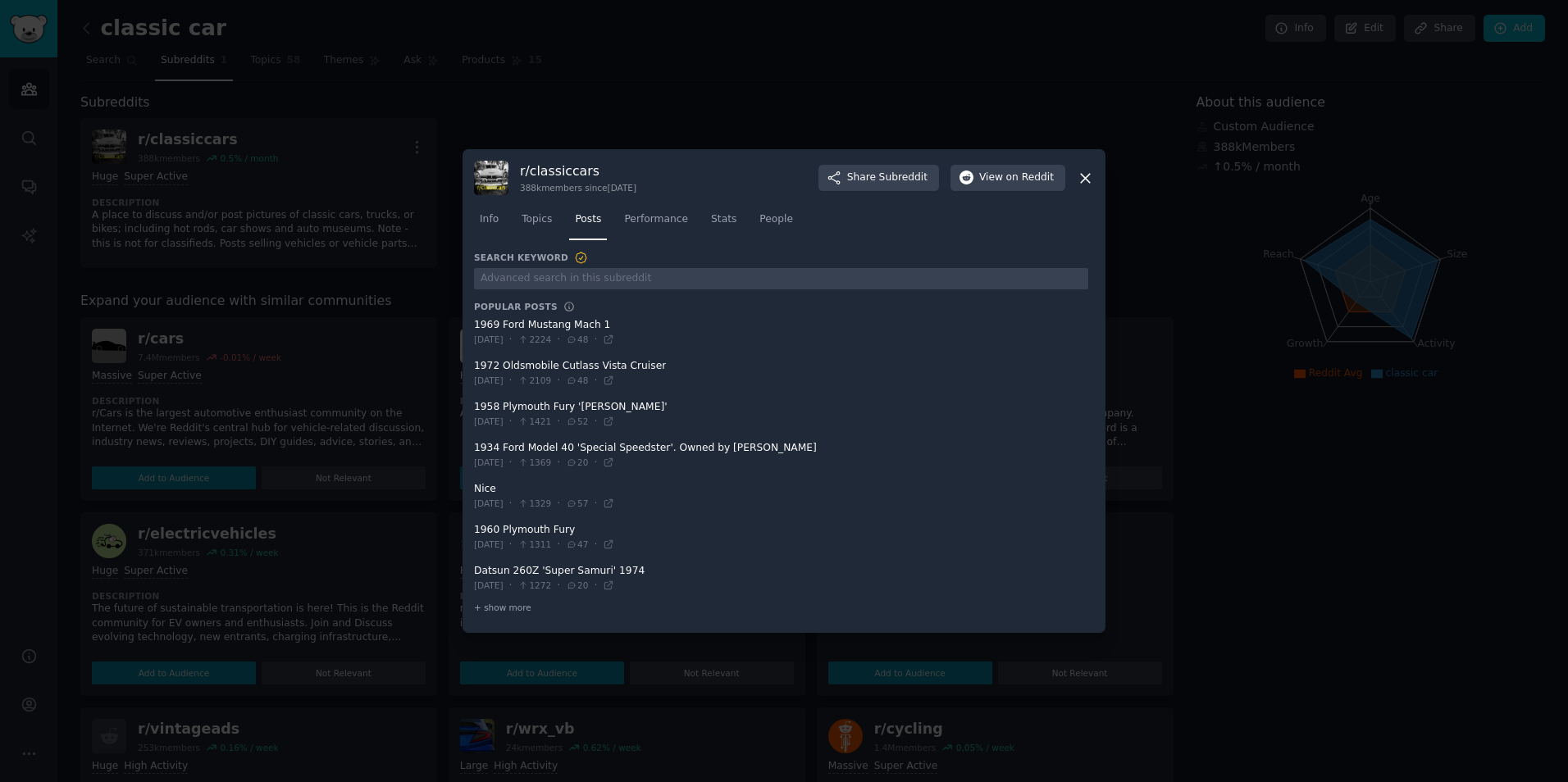
click at [584, 266] on div at bounding box center [781, 277] width 614 height 25
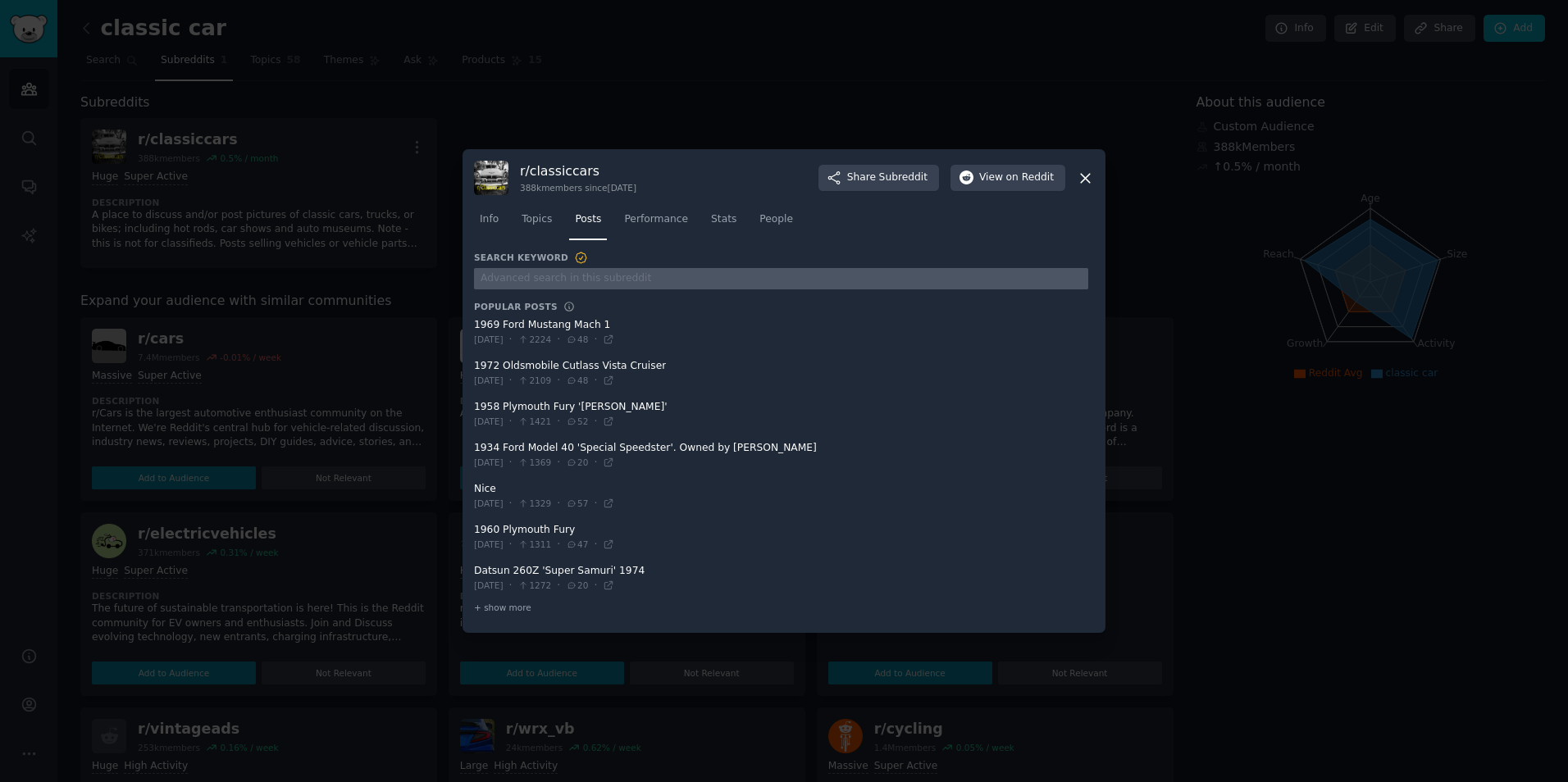
click at [593, 274] on input "text" at bounding box center [781, 279] width 614 height 22
type input "insurance"
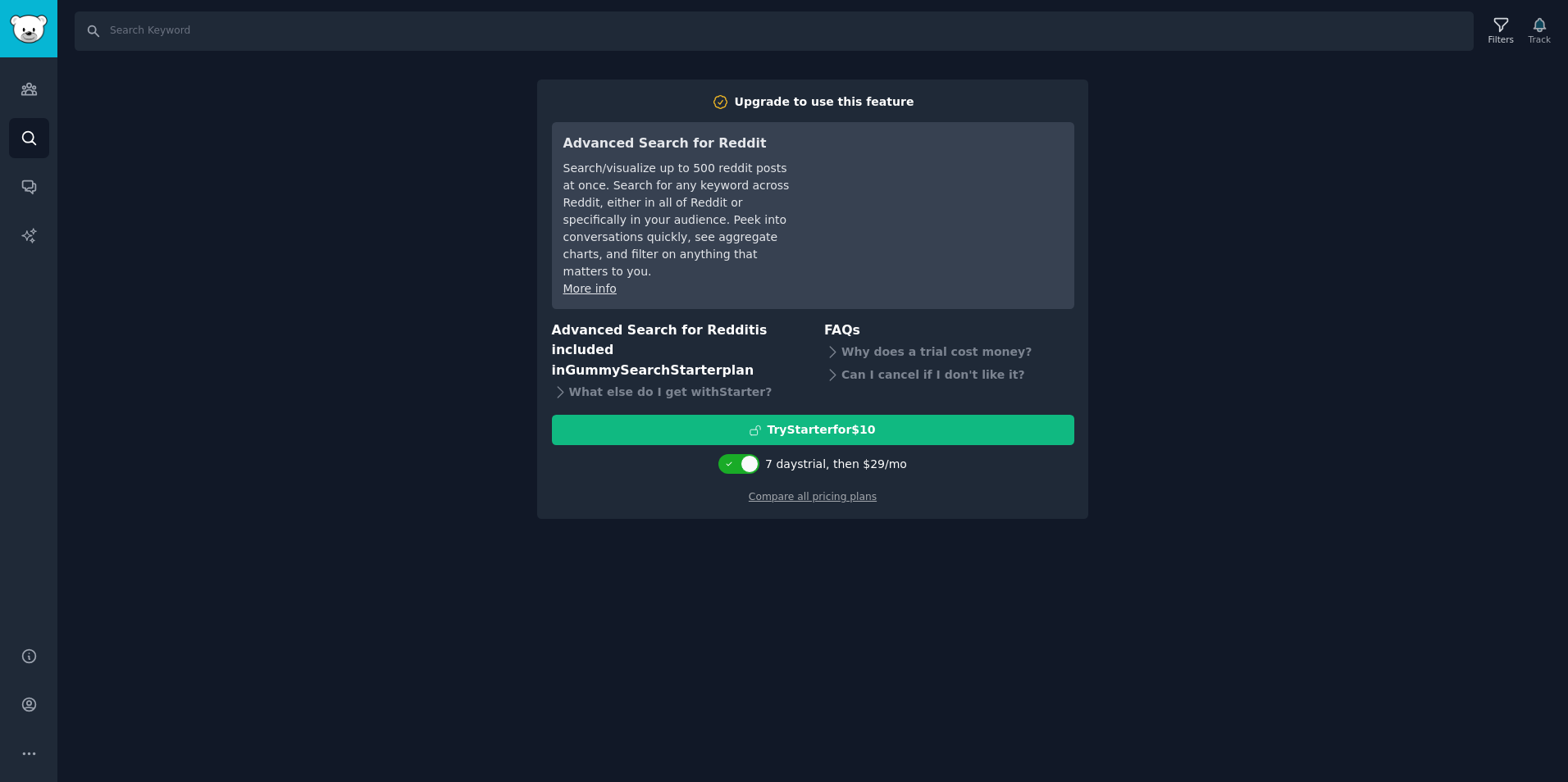
click at [596, 500] on div "Search Filters Track Upgrade to use this feature Advanced Search for Reddit Sea…" at bounding box center [812, 391] width 1510 height 782
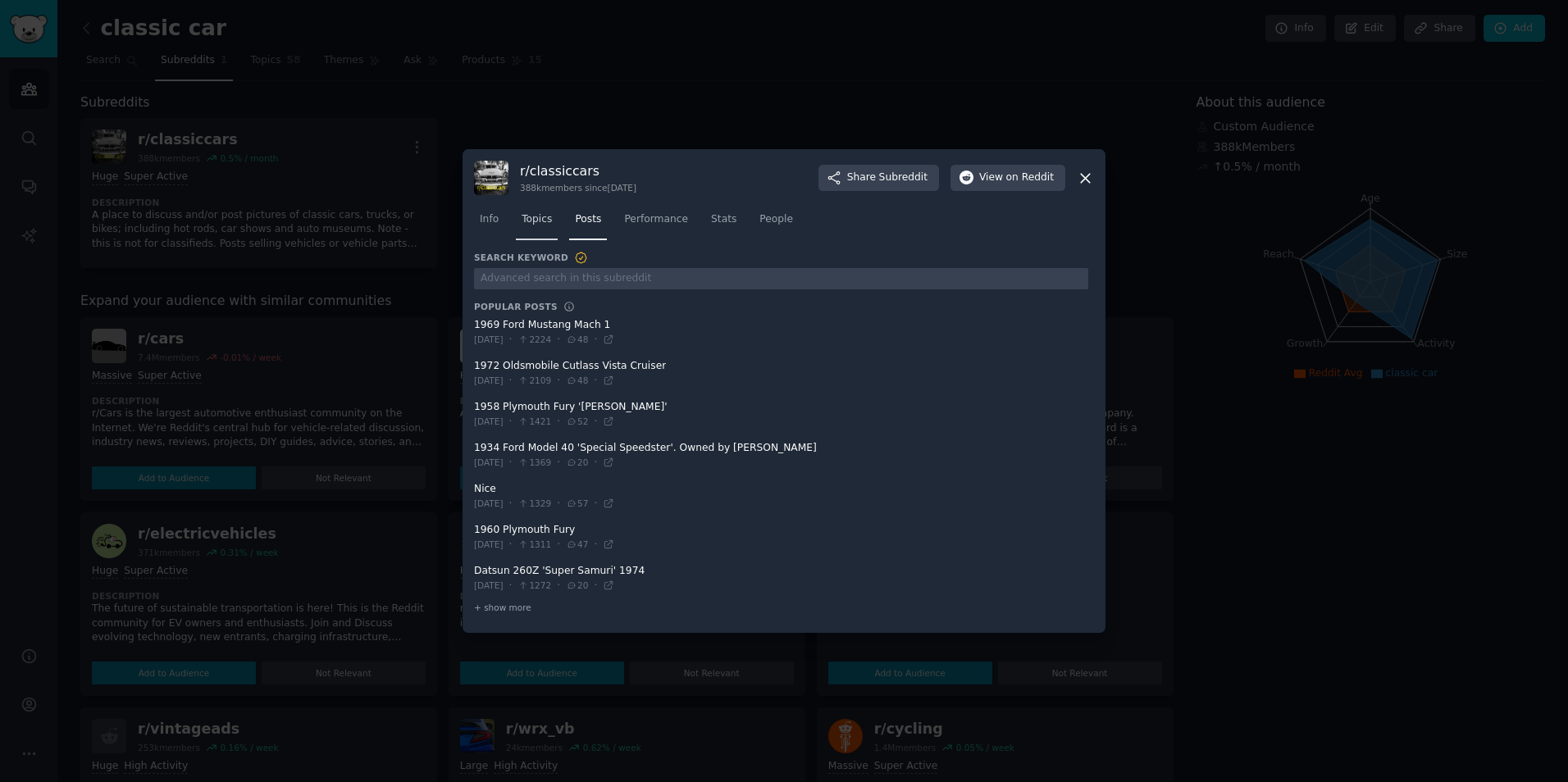
click at [532, 217] on span "Topics" at bounding box center [536, 220] width 31 height 15
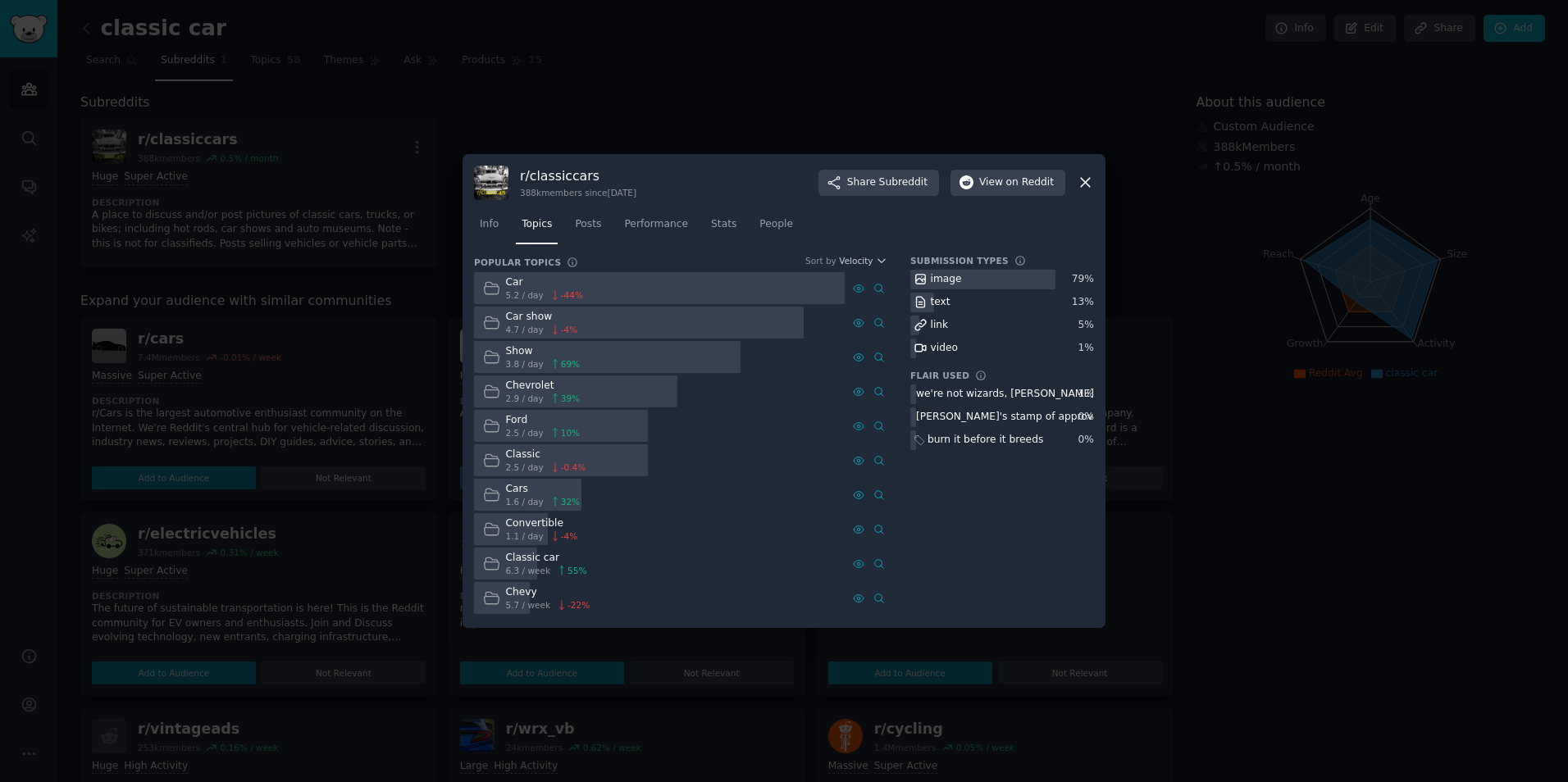
click at [1079, 178] on icon at bounding box center [1085, 182] width 17 height 17
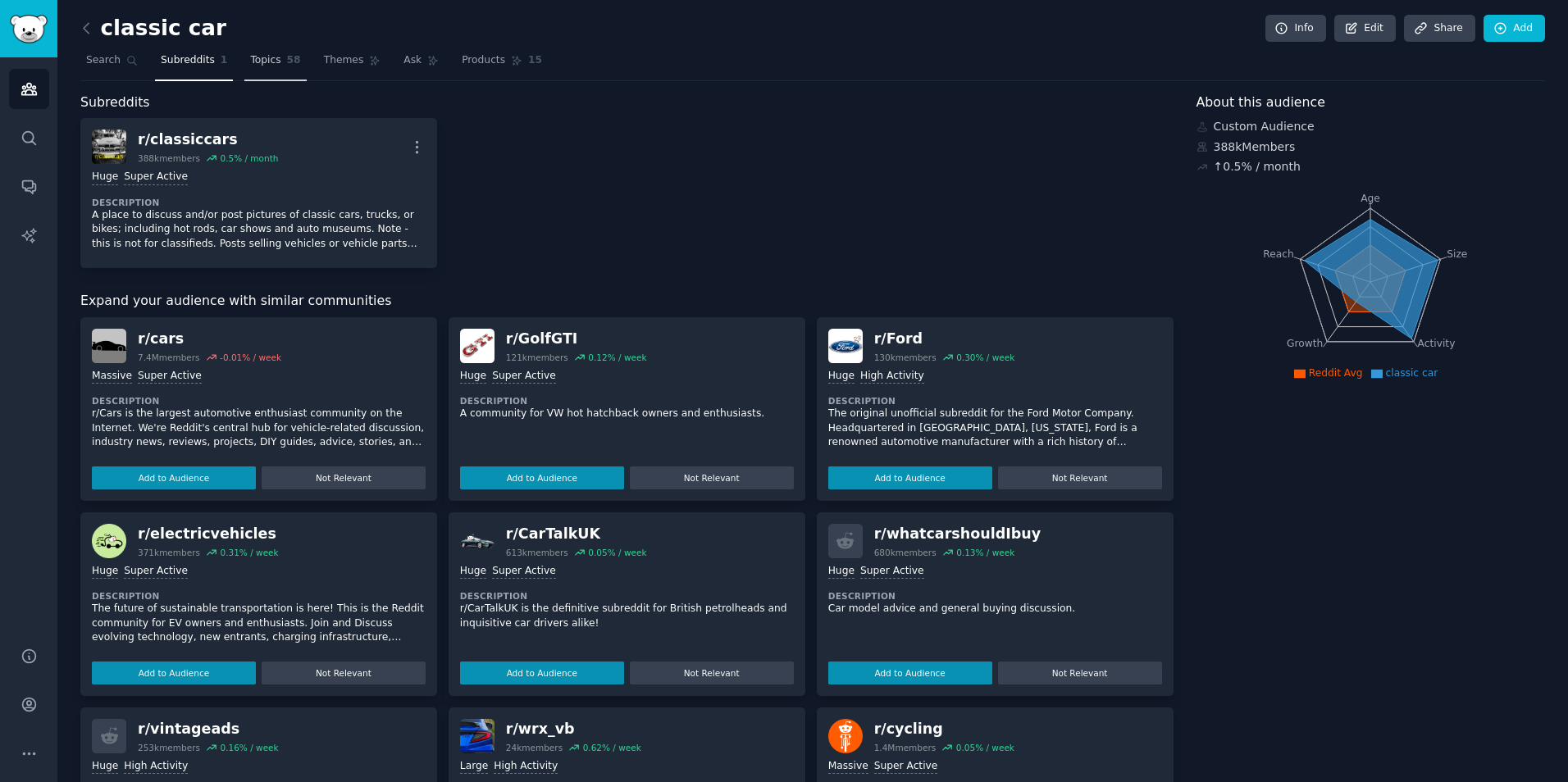
click at [287, 56] on link "Topics 58" at bounding box center [275, 64] width 61 height 33
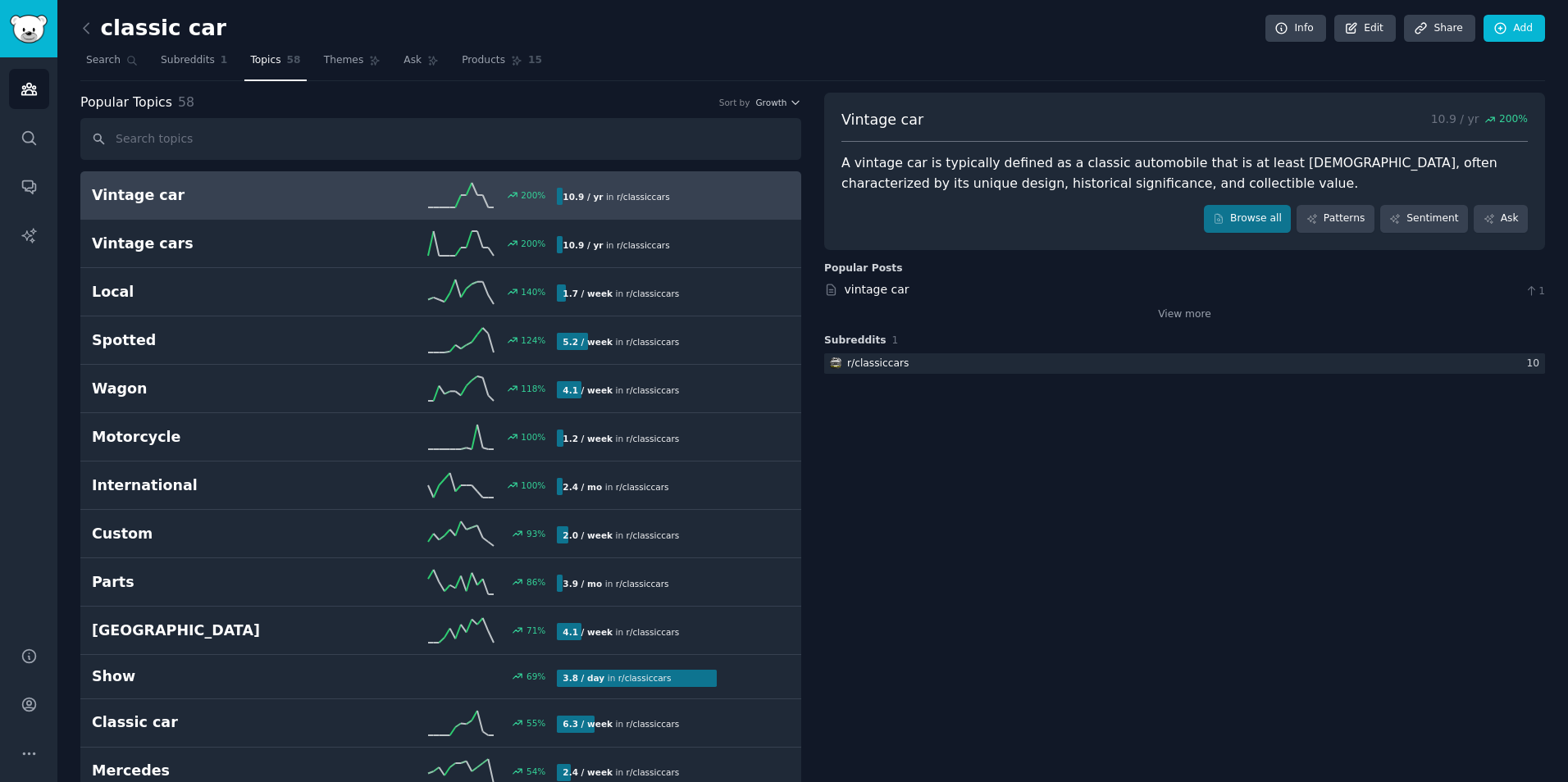
click at [86, 22] on icon at bounding box center [86, 28] width 17 height 17
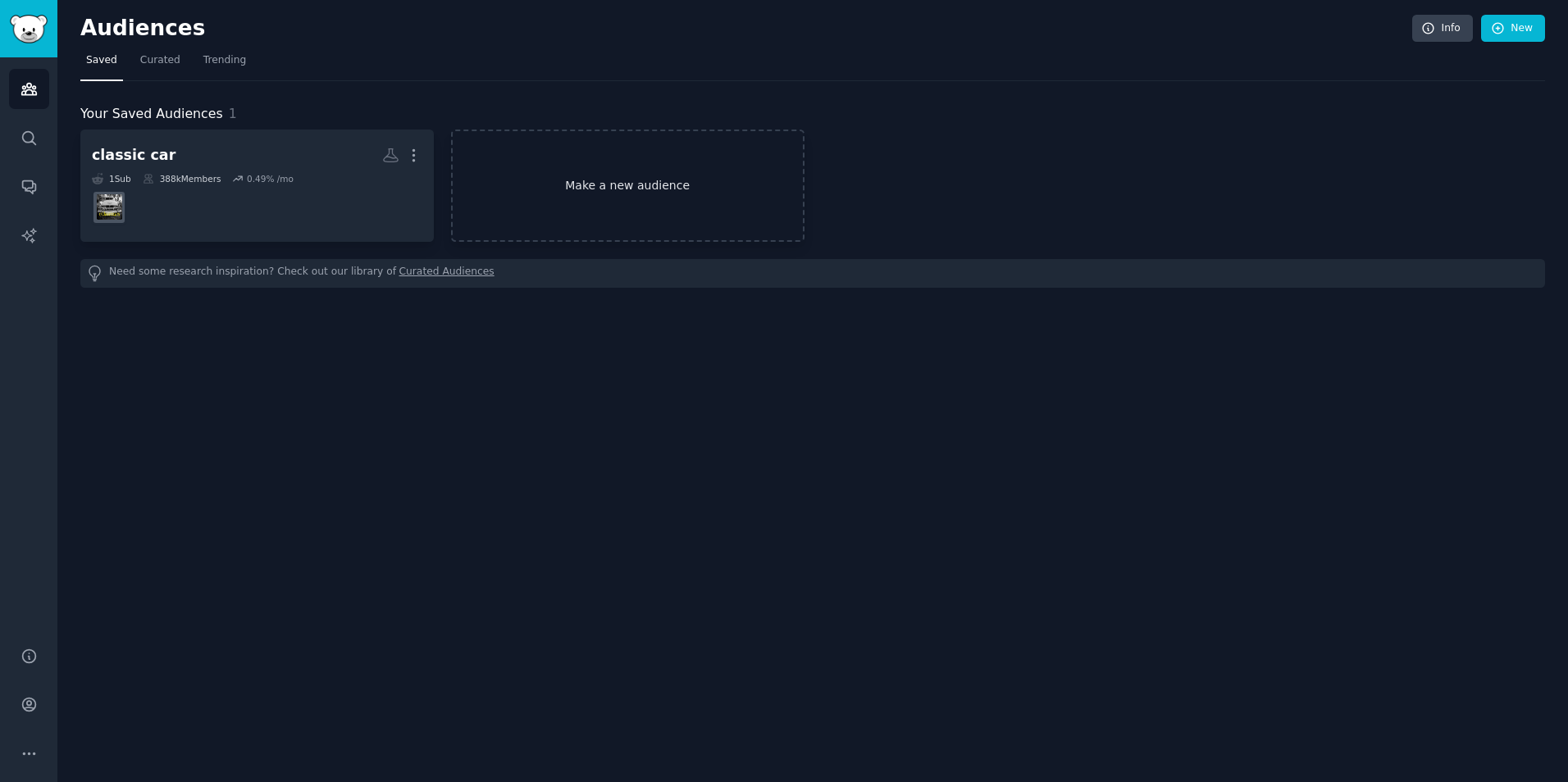
click at [539, 161] on link "Make a new audience" at bounding box center [628, 185] width 354 height 112
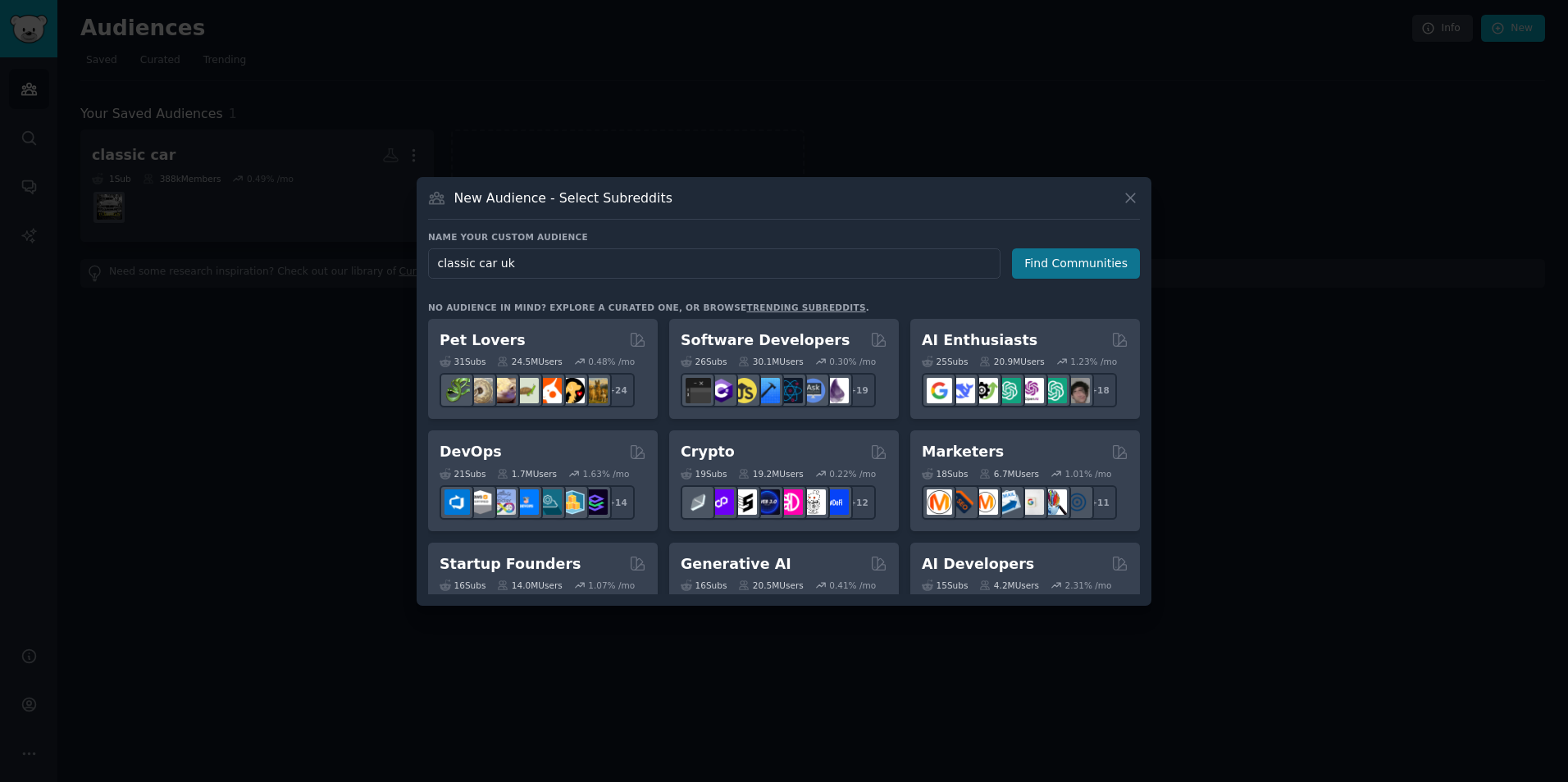
type input "classic car uk"
click at [1036, 254] on button "Find Communities" at bounding box center [1076, 263] width 128 height 31
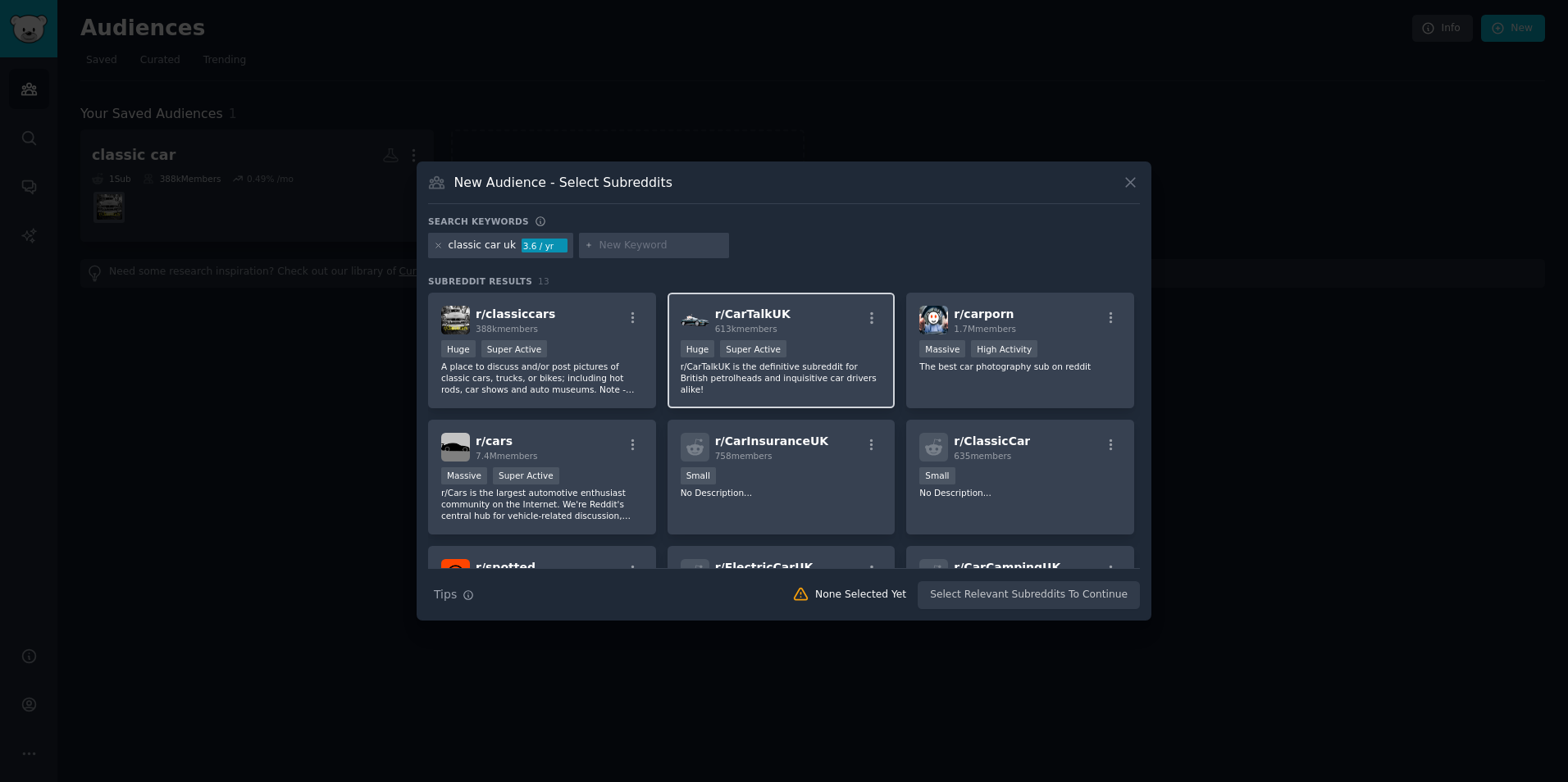
click at [820, 332] on div "r/ CarTalkUK 613k members" at bounding box center [781, 320] width 202 height 29
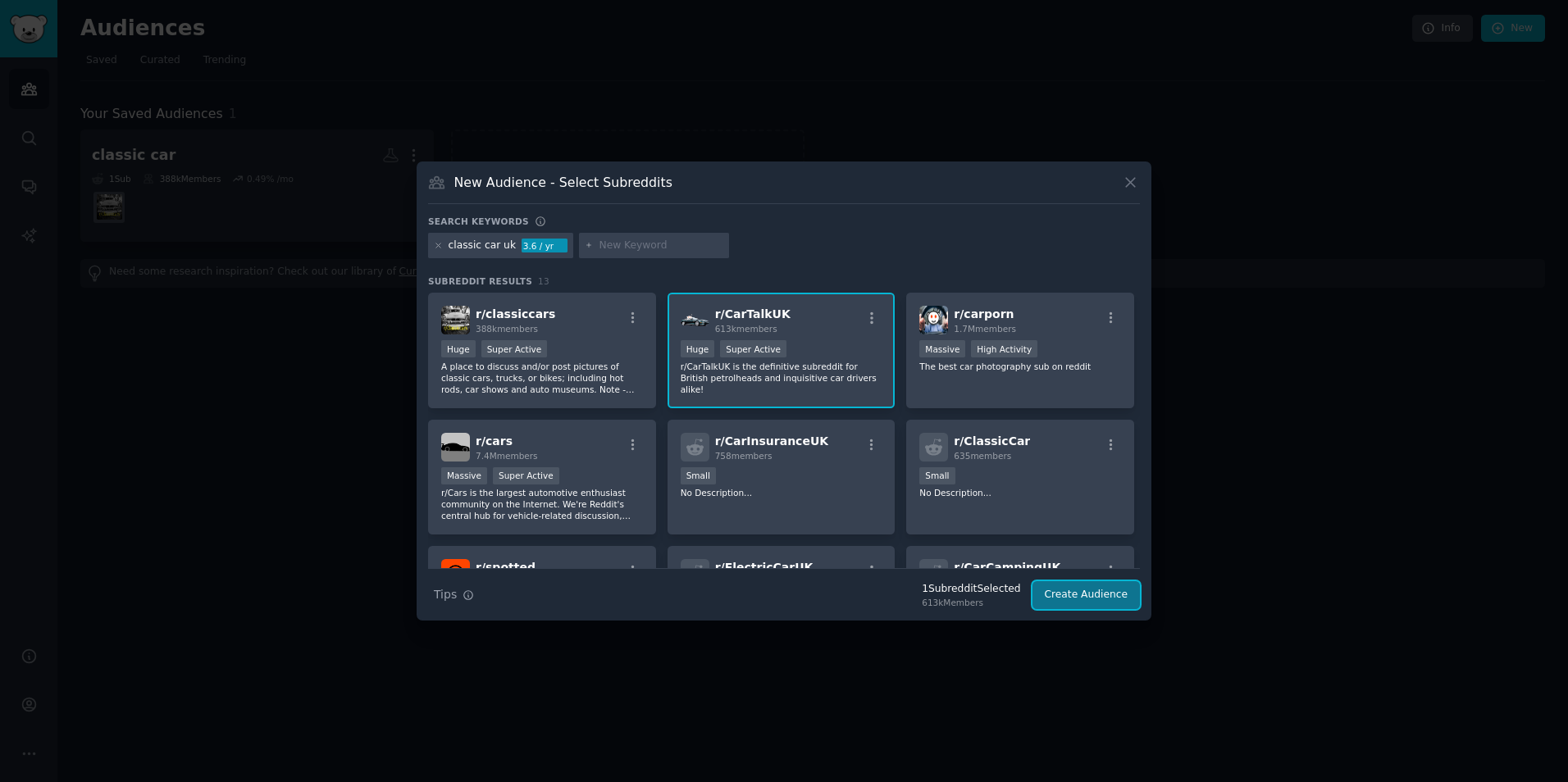
click at [1065, 592] on button "Create Audience" at bounding box center [1087, 595] width 108 height 28
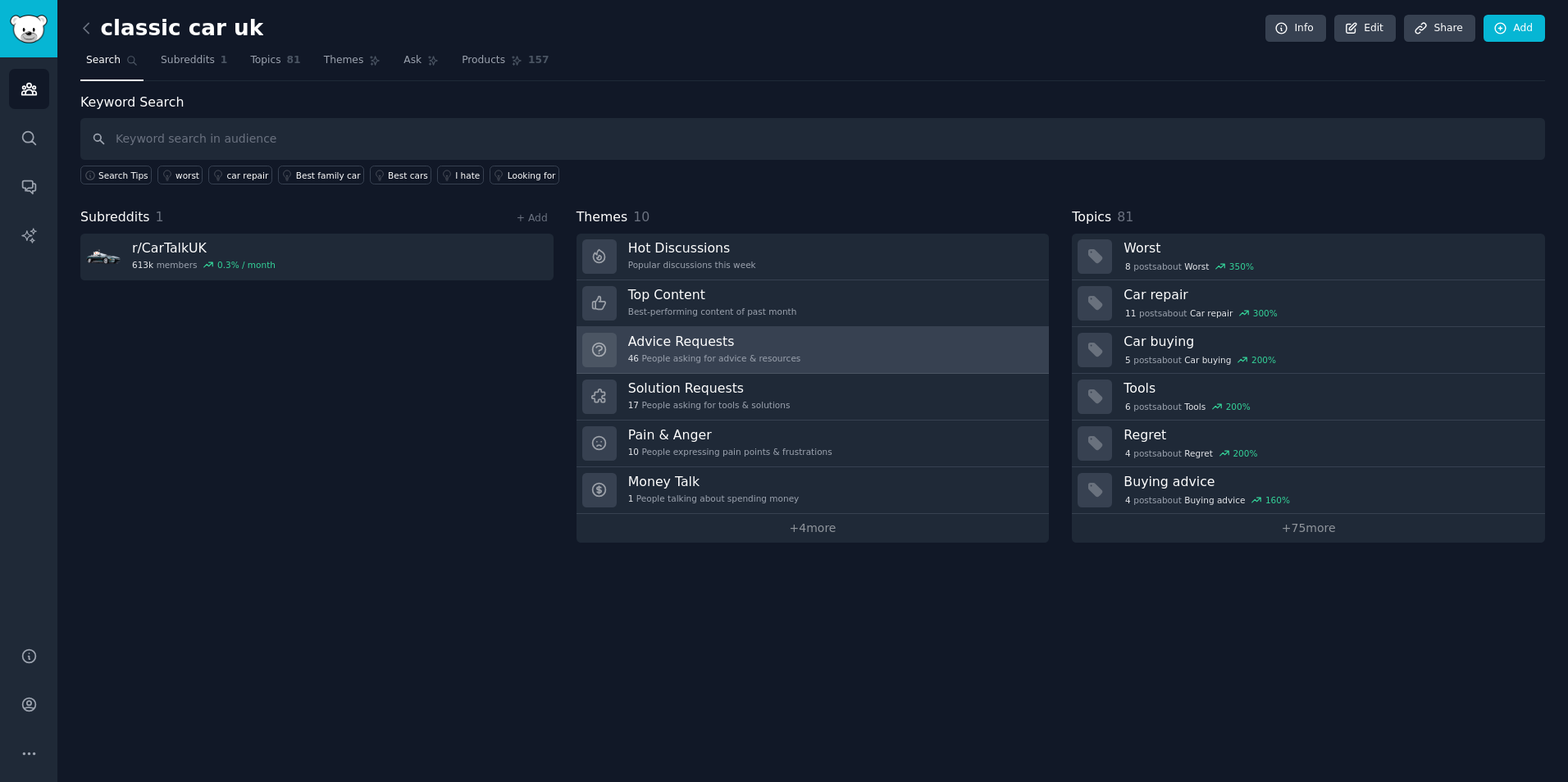
click at [694, 351] on div "Advice Requests 46 People asking for advice & resources" at bounding box center [715, 349] width 173 height 34
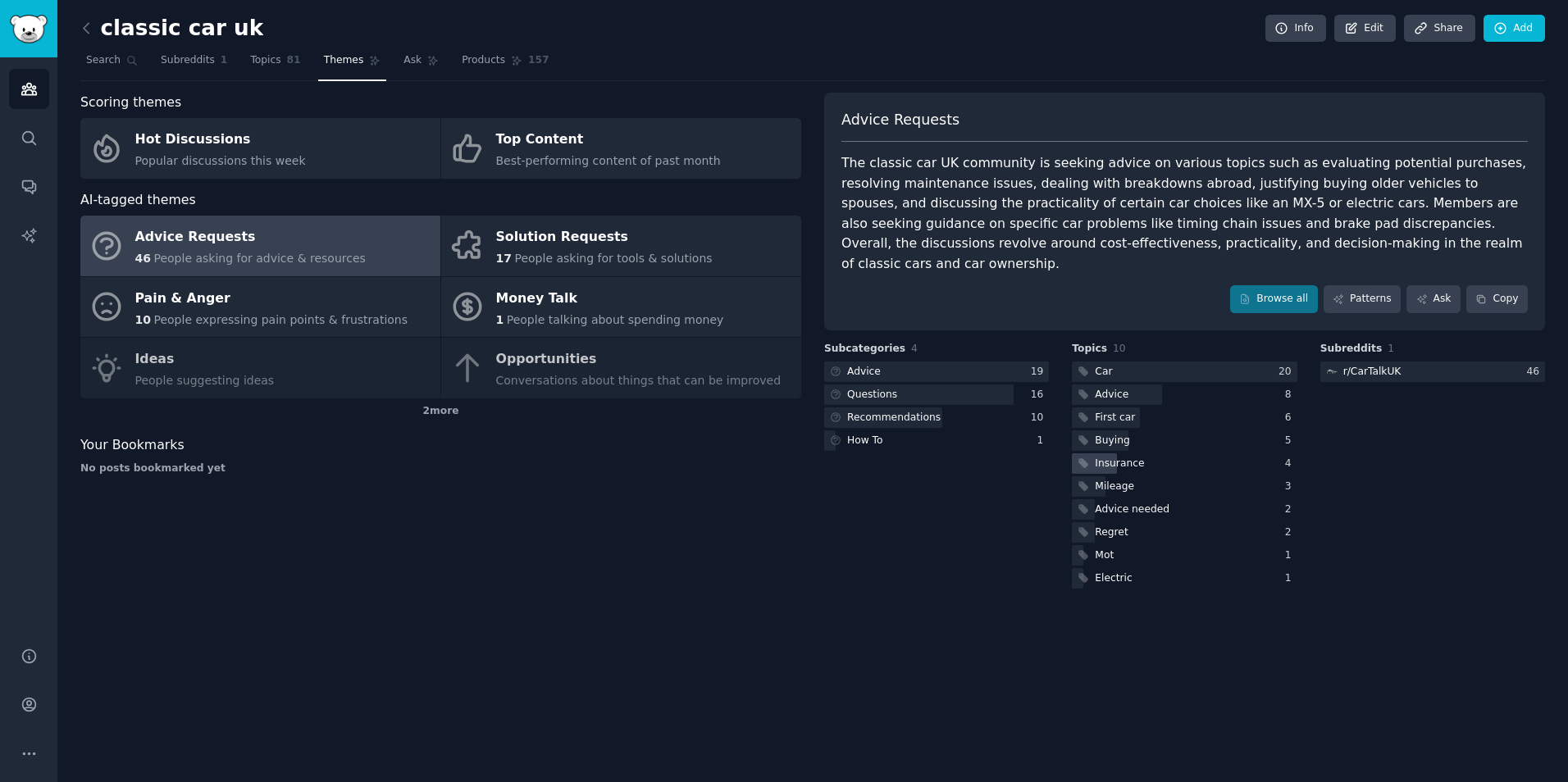
click at [1155, 453] on div "Insurance" at bounding box center [1184, 463] width 225 height 21
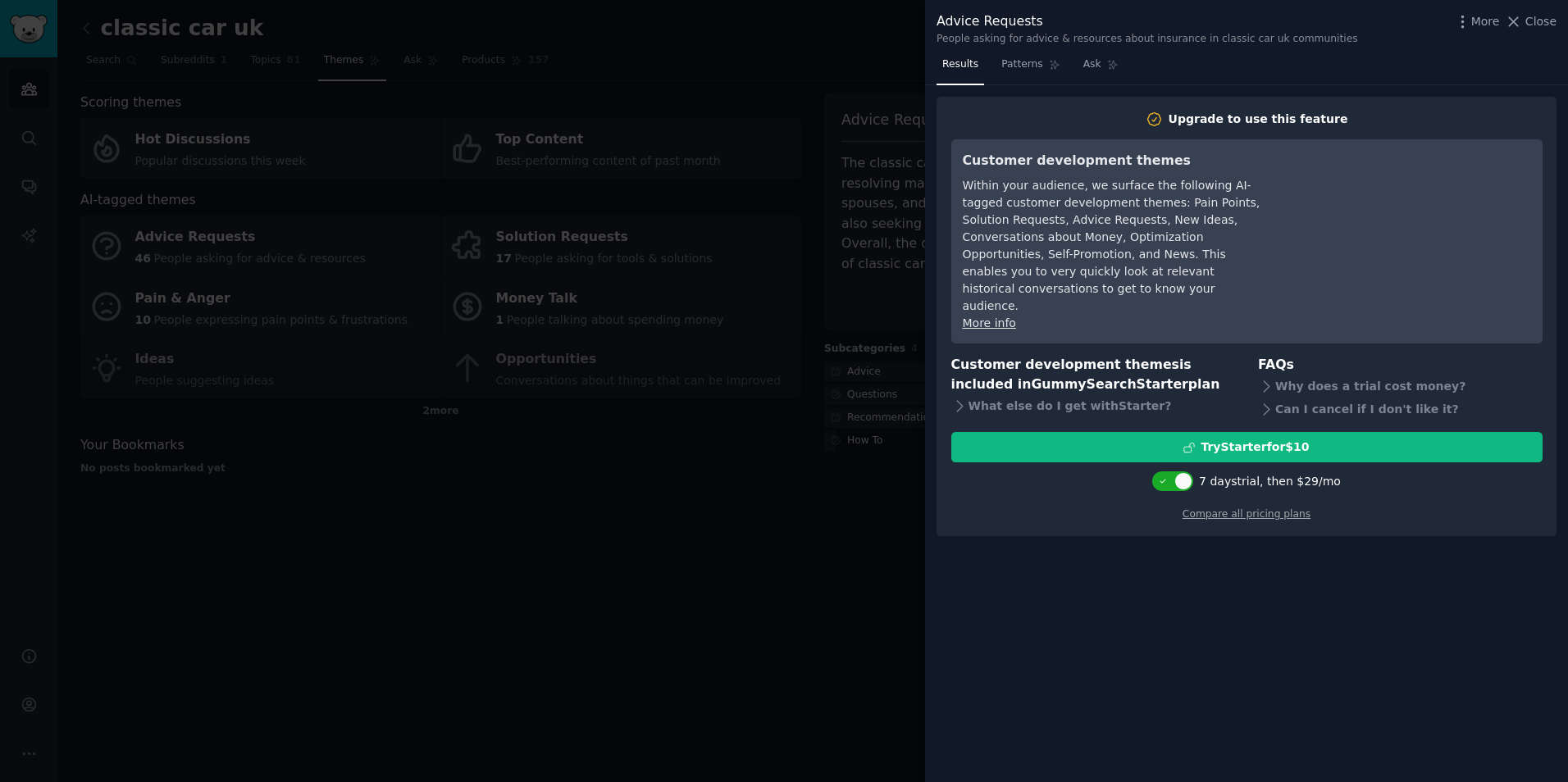
click at [704, 444] on div at bounding box center [784, 391] width 1568 height 782
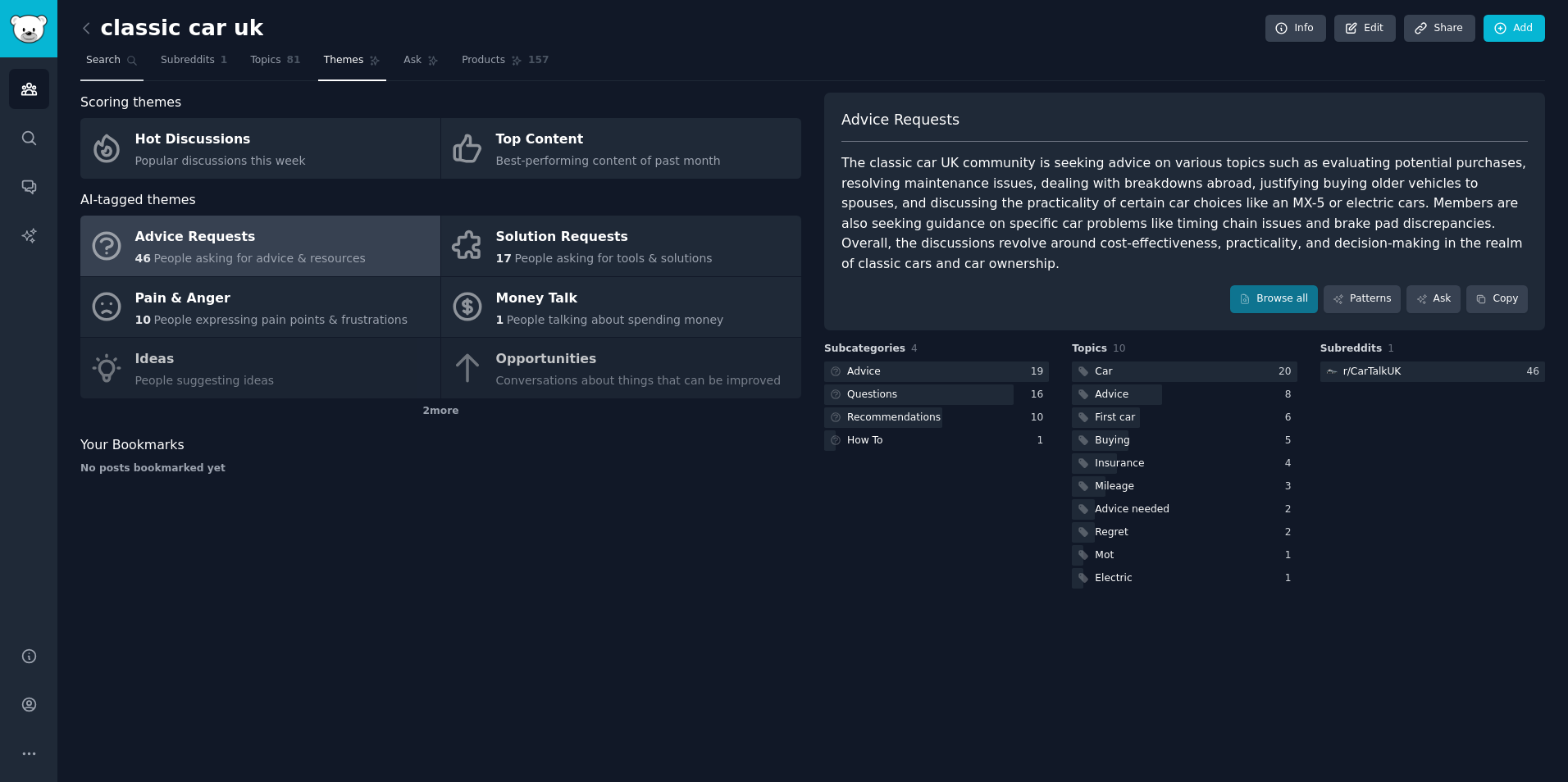
click at [95, 54] on span "Search" at bounding box center [103, 61] width 34 height 15
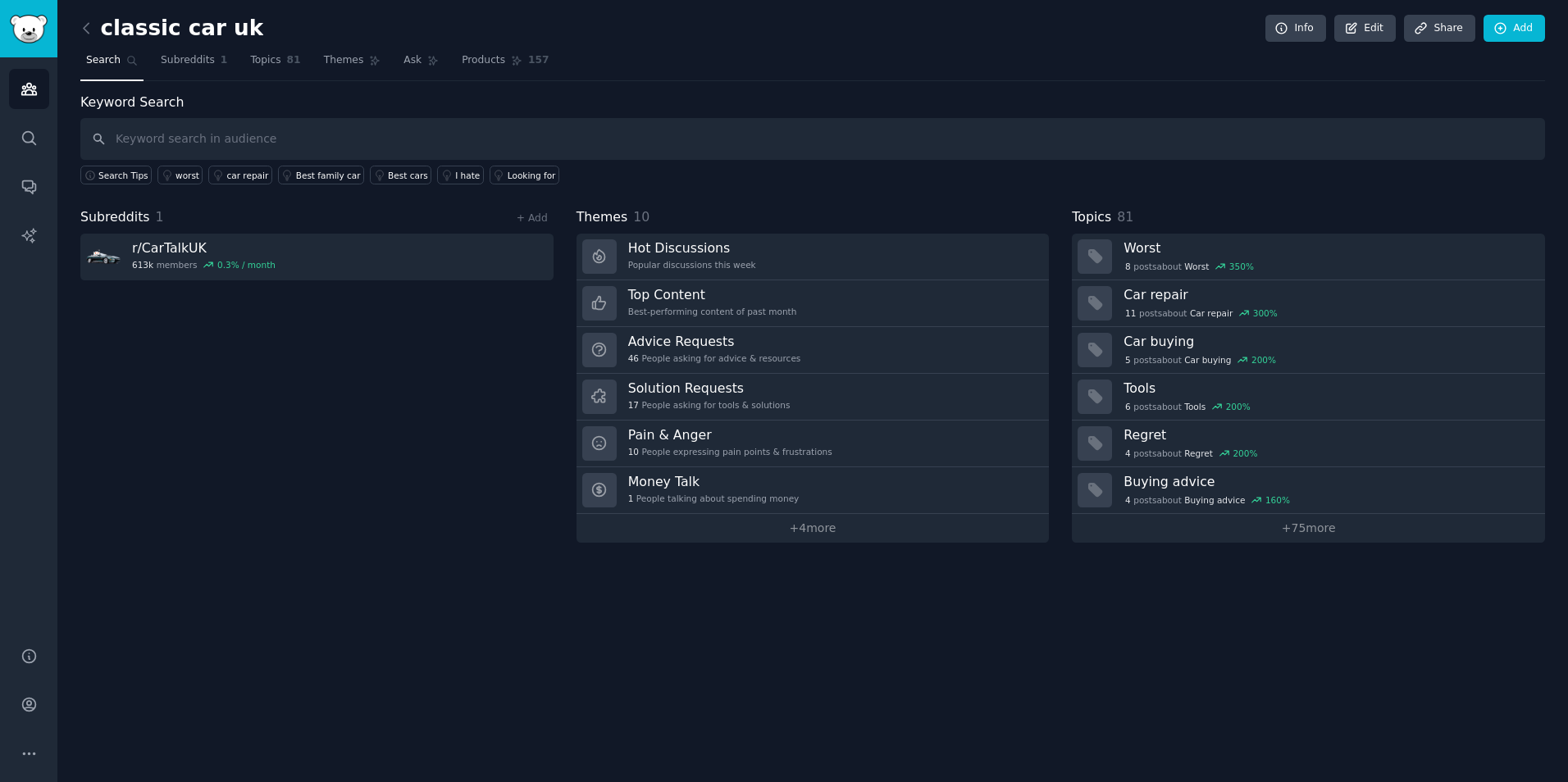
click at [115, 32] on h2 "classic car uk" at bounding box center [172, 29] width 183 height 27
click at [82, 29] on icon at bounding box center [86, 28] width 17 height 17
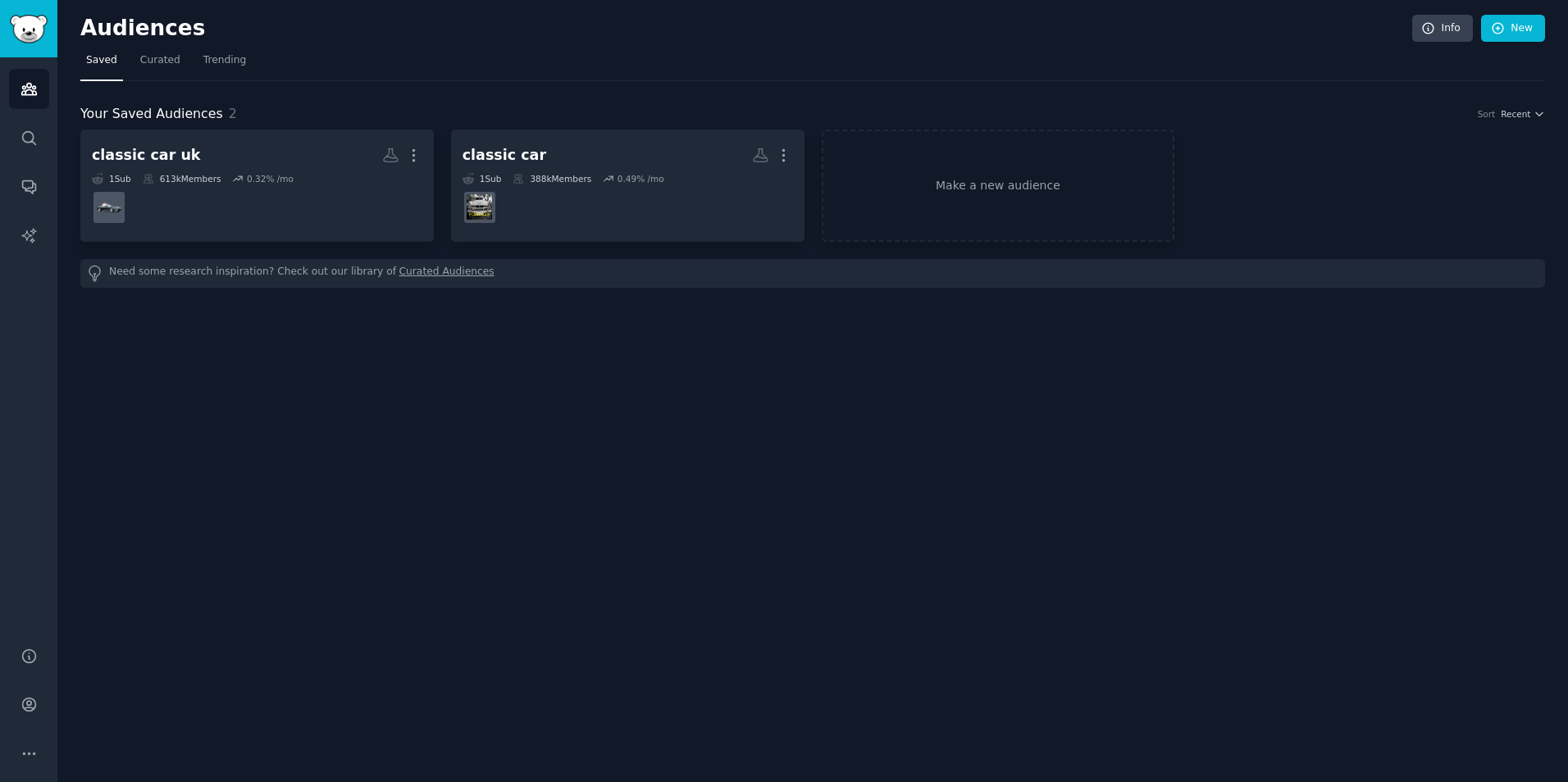
click at [116, 34] on h2 "Audiences" at bounding box center [746, 29] width 1331 height 27
click at [101, 32] on h2 "Audiences" at bounding box center [746, 29] width 1331 height 27
click at [32, 15] on img "Sidebar" at bounding box center [28, 29] width 37 height 29
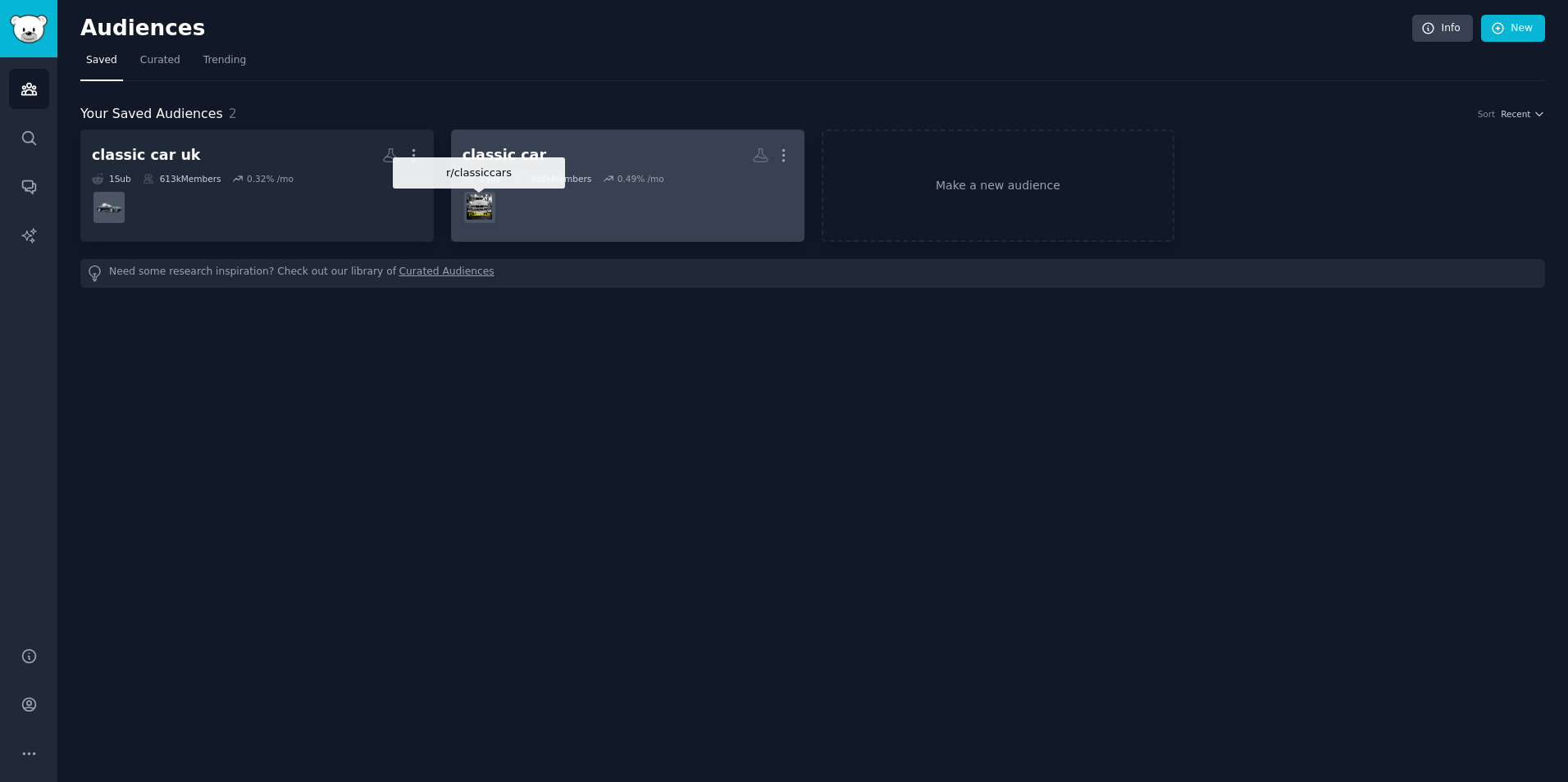
click at [479, 190] on div at bounding box center [479, 207] width 34 height 34
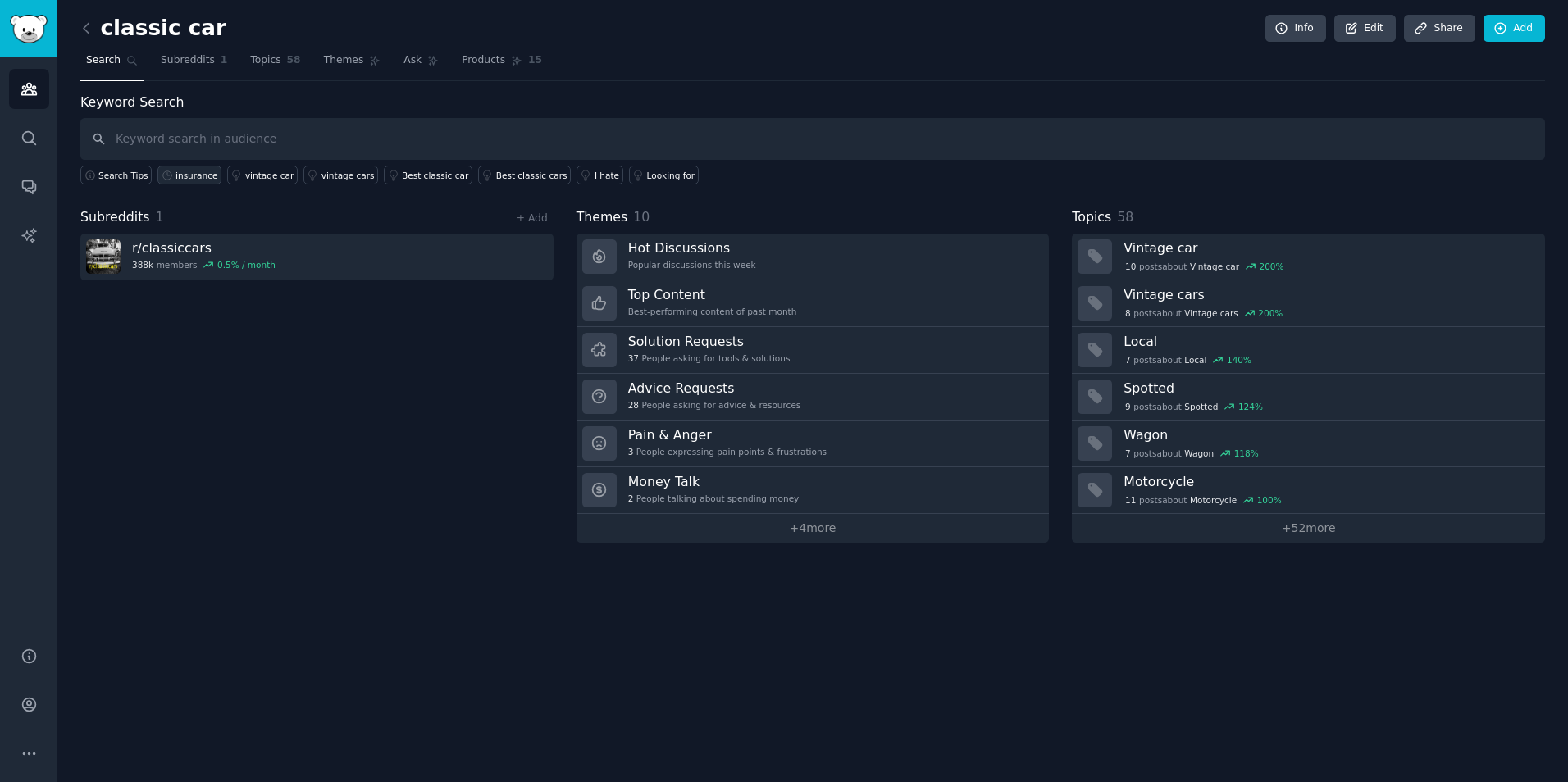
click at [162, 174] on icon at bounding box center [168, 175] width 12 height 12
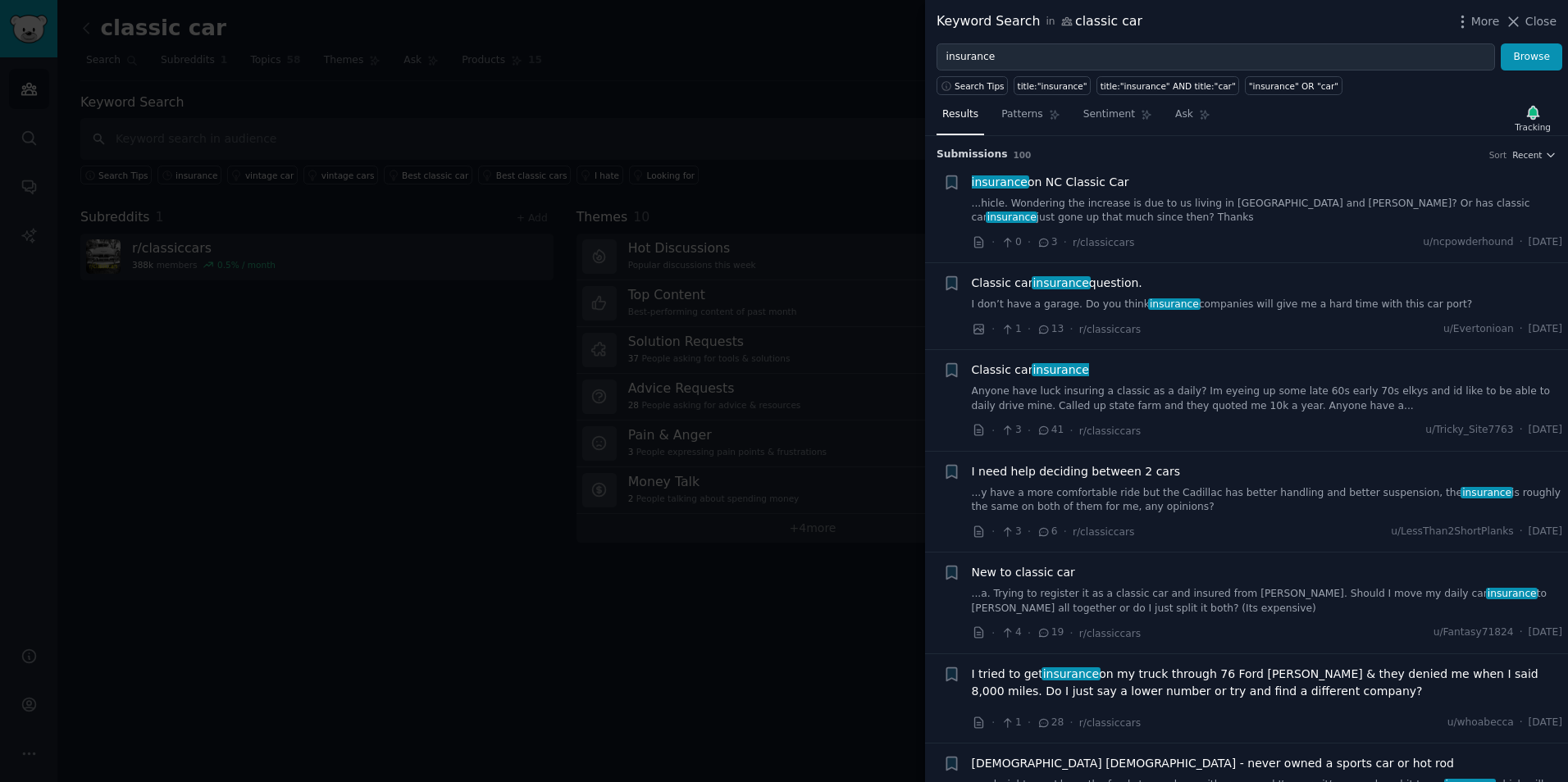
click at [1297, 305] on link "I don’t have a garage. Do you think insurance companies will give me a hard tim…" at bounding box center [1268, 305] width 591 height 15
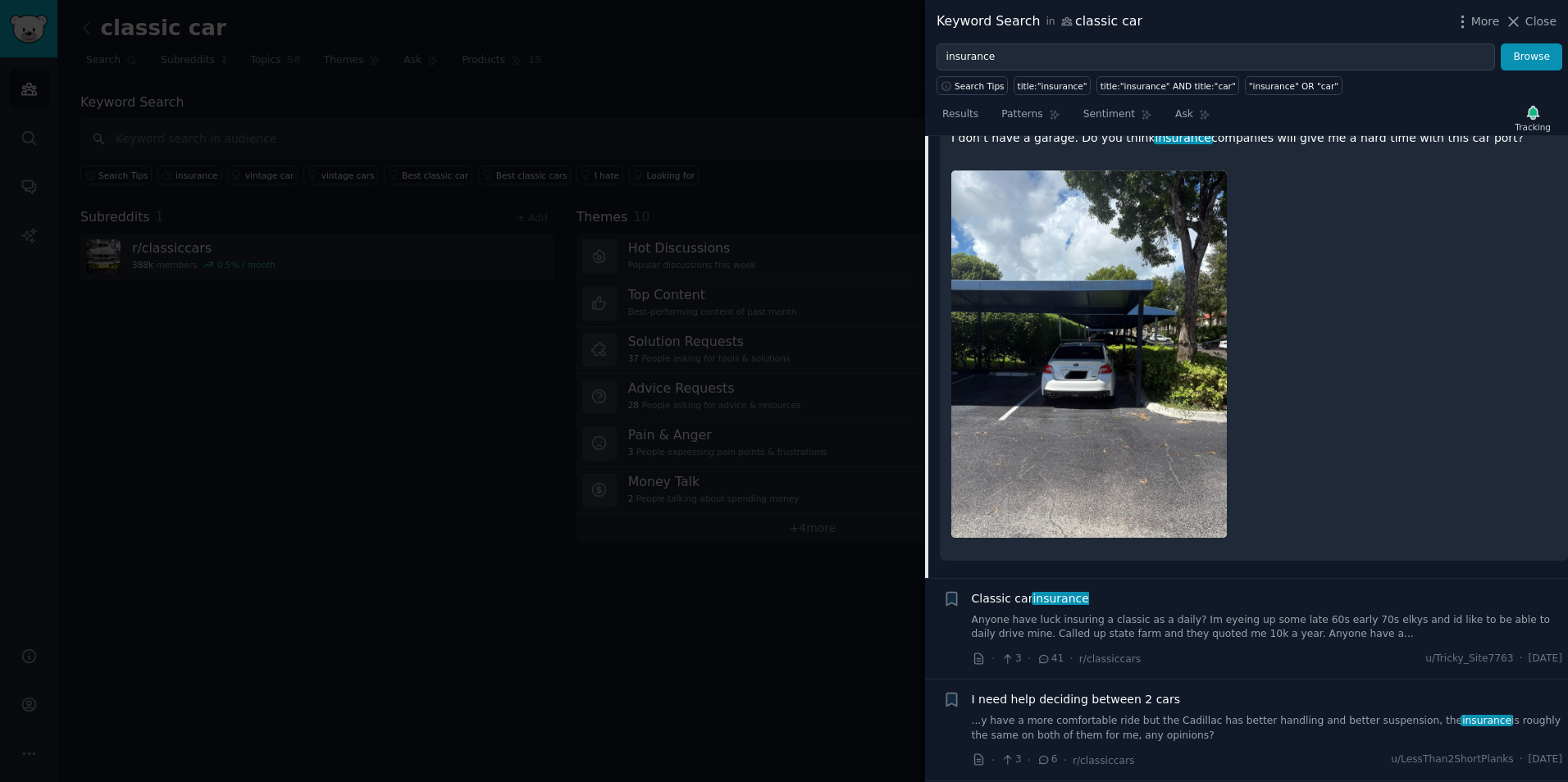
scroll to position [209, 0]
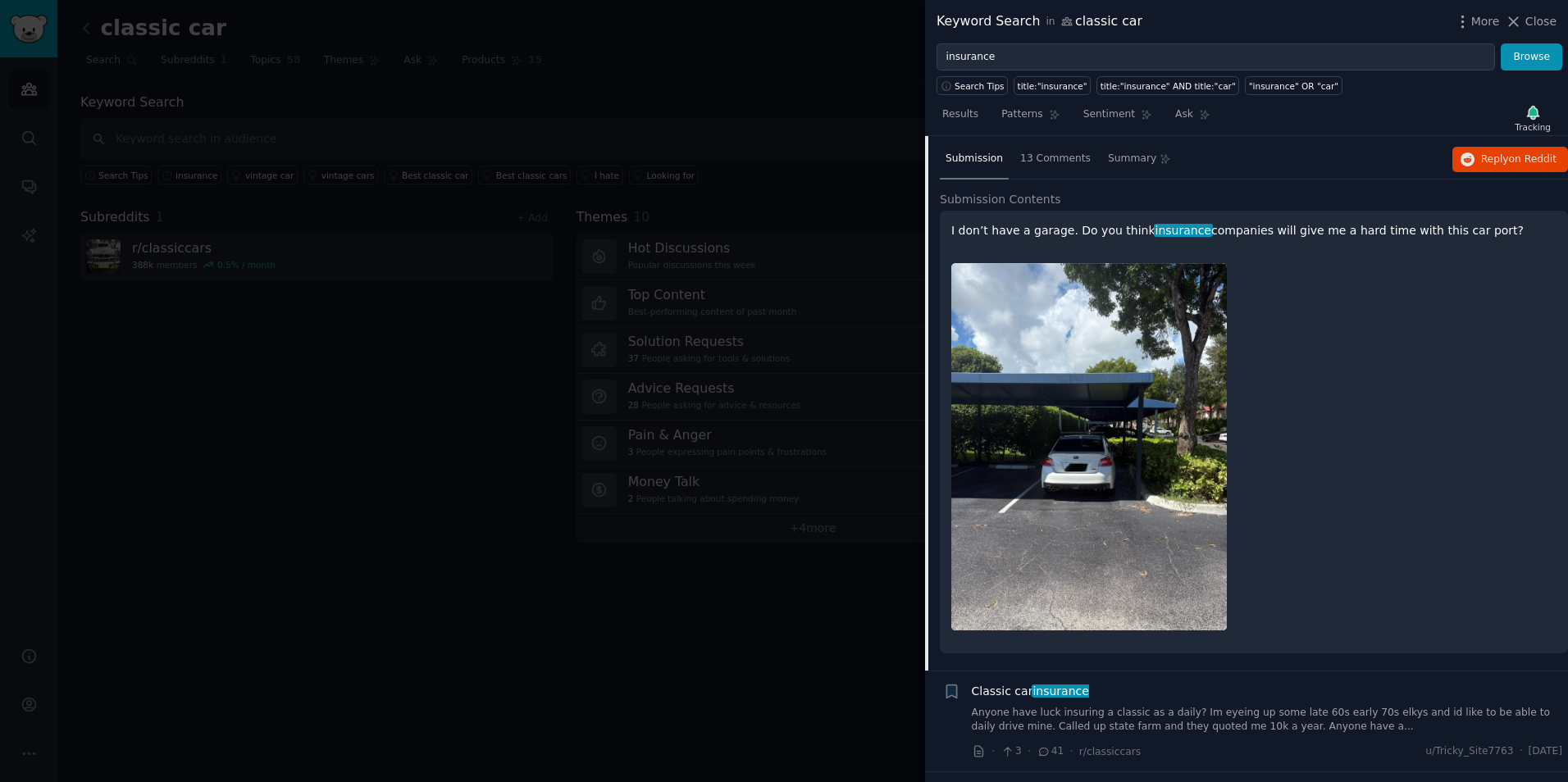
click at [1198, 234] on p "I don’t have a garage. Do you think insurance companies will give me a hard tim…" at bounding box center [1253, 231] width 605 height 17
click at [1033, 162] on span "13 Comments" at bounding box center [1055, 159] width 71 height 15
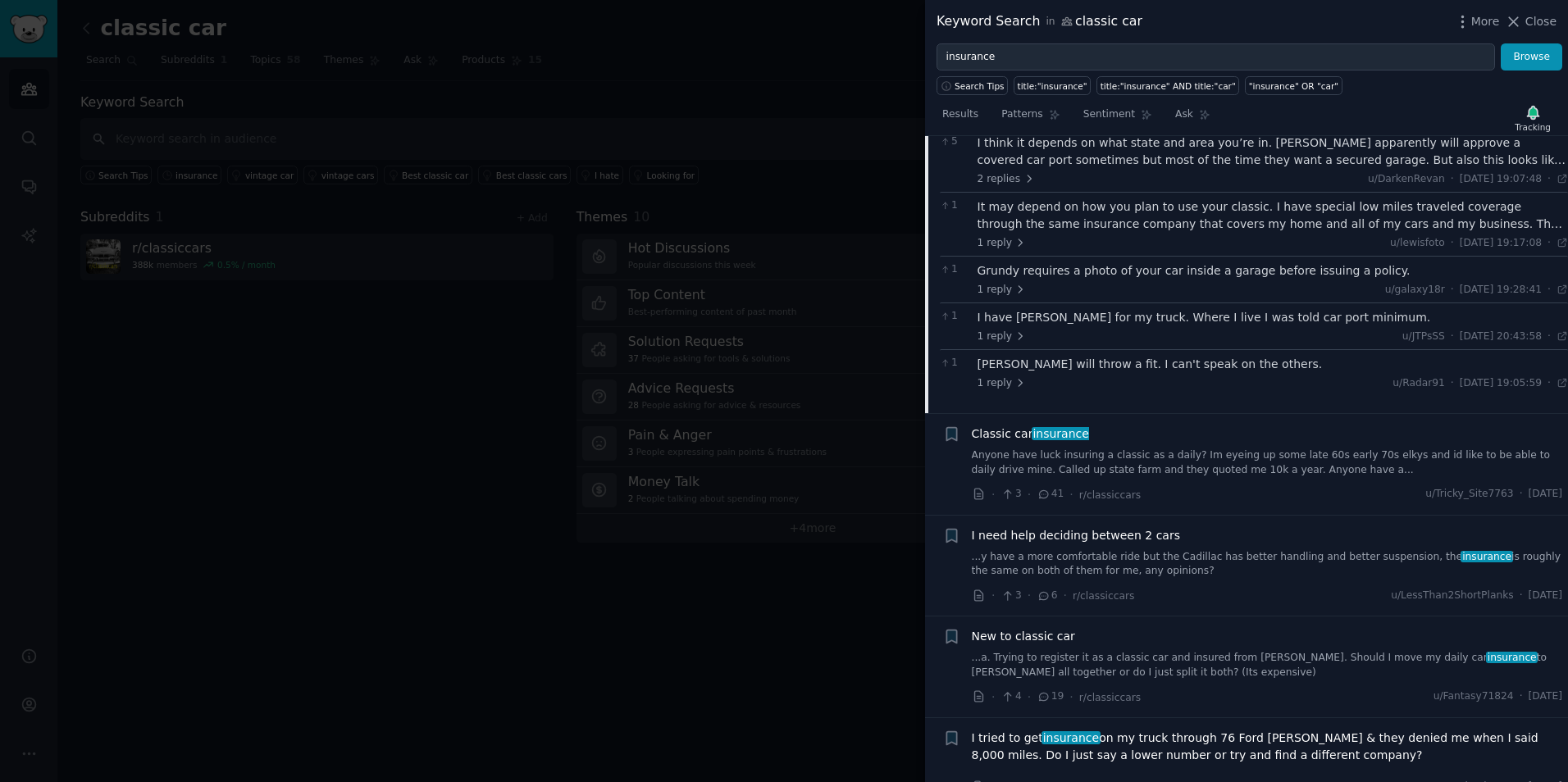
scroll to position [701, 0]
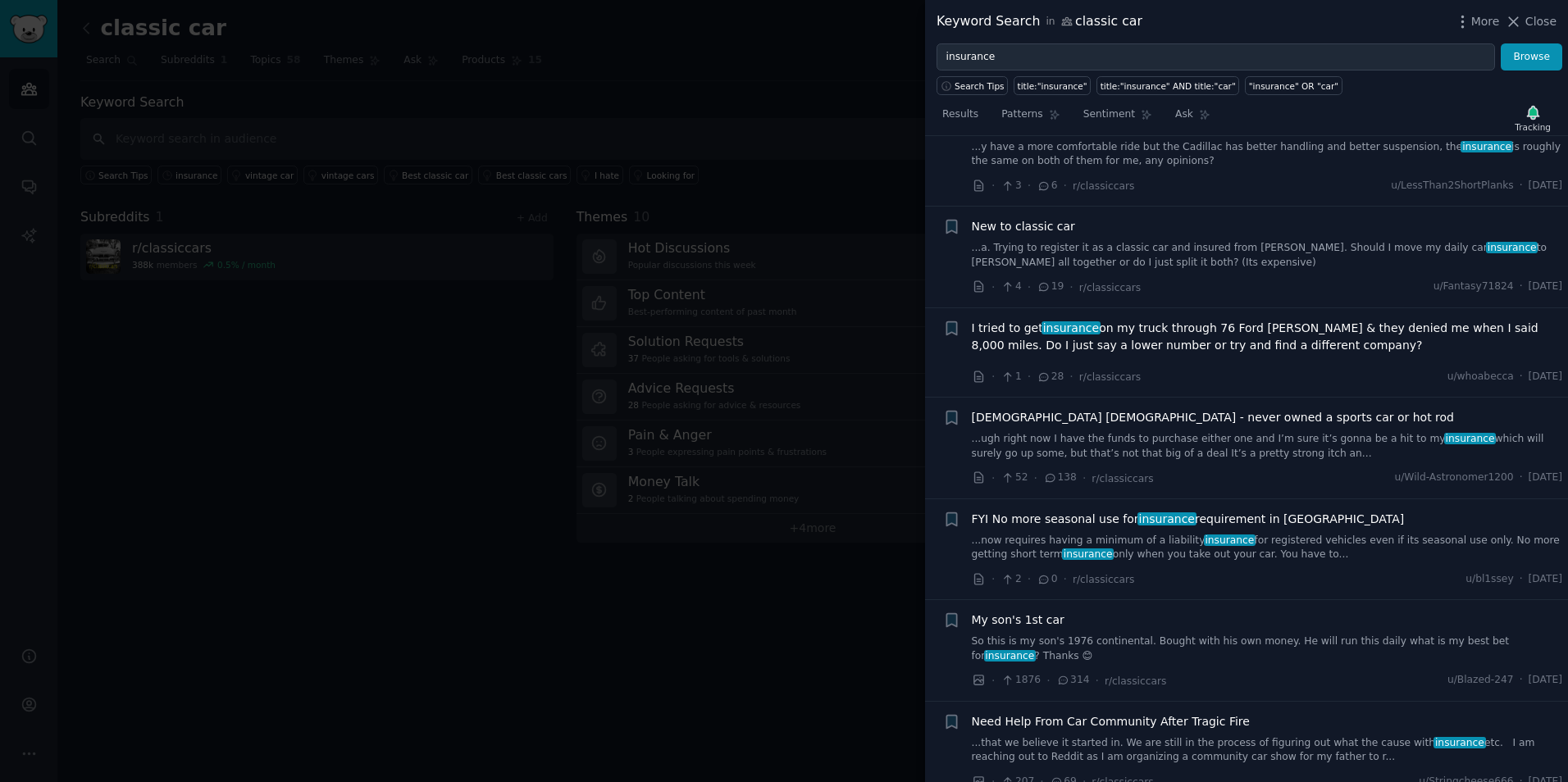
click at [464, 356] on div at bounding box center [784, 391] width 1568 height 782
